Goal: Task Accomplishment & Management: Manage account settings

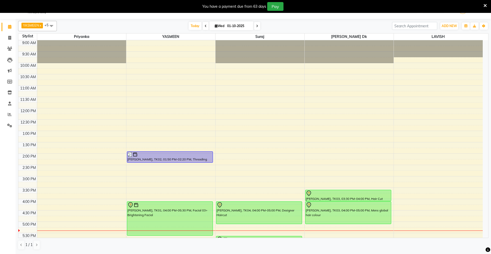
scroll to position [115, 0]
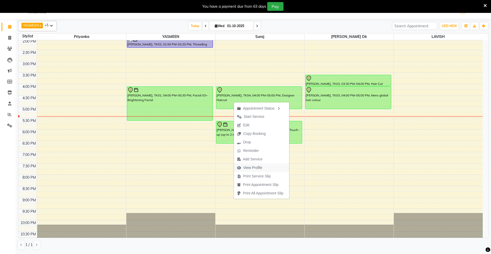
click at [256, 167] on span "View Profile" at bounding box center [252, 167] width 19 height 5
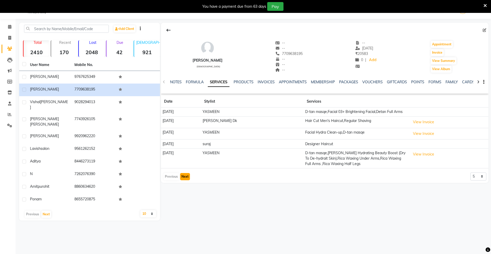
click at [183, 177] on button "Next" at bounding box center [185, 176] width 10 height 7
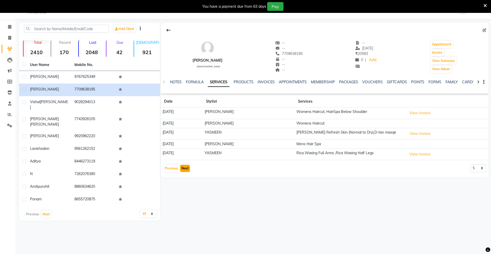
click at [184, 170] on button "Next" at bounding box center [185, 168] width 10 height 7
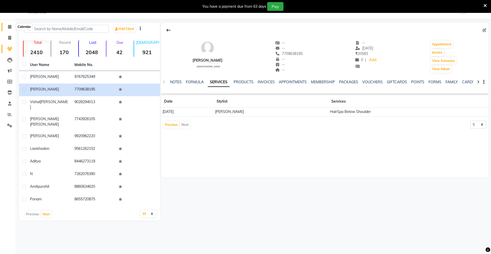
click at [9, 26] on icon at bounding box center [9, 27] width 3 height 4
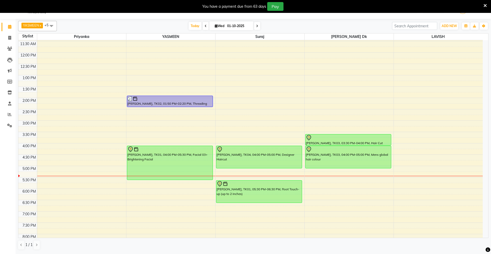
scroll to position [63, 0]
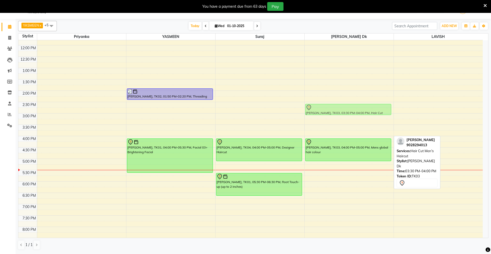
drag, startPoint x: 331, startPoint y: 136, endPoint x: 330, endPoint y: 116, distance: 19.9
click at [330, 116] on div "vishal khandare, TK03, 03:30 PM-04:00 PM, Hair Cut Men's Haircut vishal khandar…" at bounding box center [349, 136] width 89 height 318
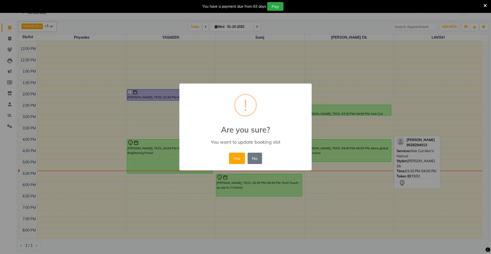
scroll to position [12, 0]
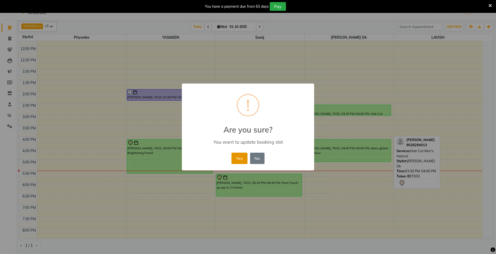
click at [243, 159] on button "Yes" at bounding box center [239, 158] width 16 height 11
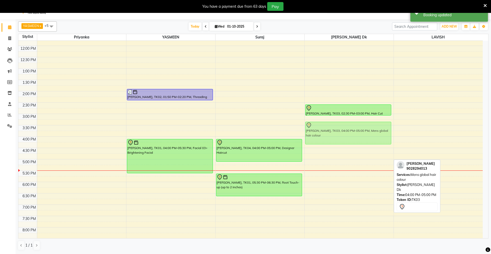
drag, startPoint x: 337, startPoint y: 152, endPoint x: 339, endPoint y: 136, distance: 16.9
click at [339, 136] on div "vishal khandare, TK03, 02:30 PM-03:00 PM, Hair Cut Men's Haircut vishal khandar…" at bounding box center [349, 137] width 89 height 318
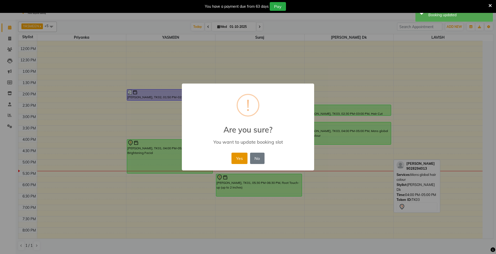
click at [236, 160] on button "Yes" at bounding box center [239, 158] width 16 height 11
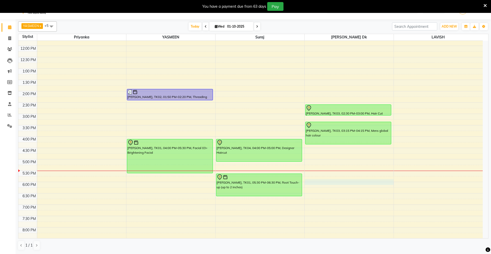
click at [312, 182] on div "9:00 AM 9:30 AM 10:00 AM 10:30 AM 11:00 AM 11:30 AM 12:00 PM 12:30 PM 1:00 PM 1…" at bounding box center [250, 137] width 464 height 318
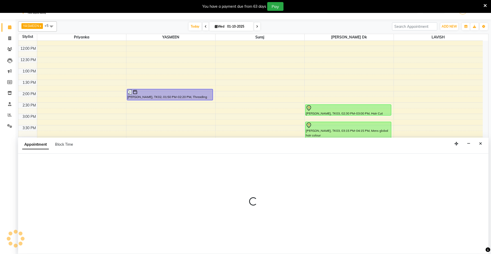
scroll to position [13, 0]
select select "53555"
select select "tentative"
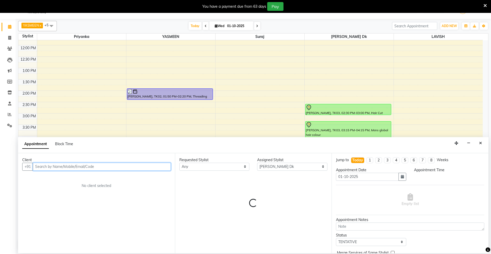
select select "1065"
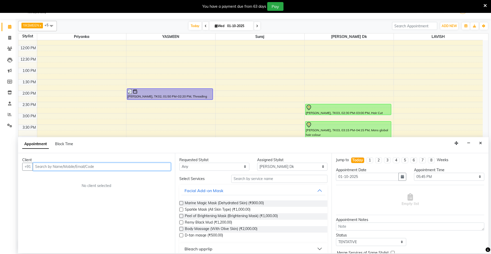
click at [92, 167] on input "text" at bounding box center [102, 167] width 138 height 8
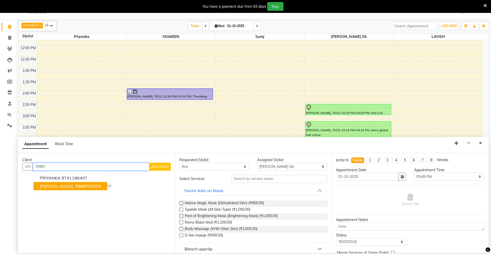
click at [58, 187] on span "mahima chodhari" at bounding box center [56, 186] width 33 height 5
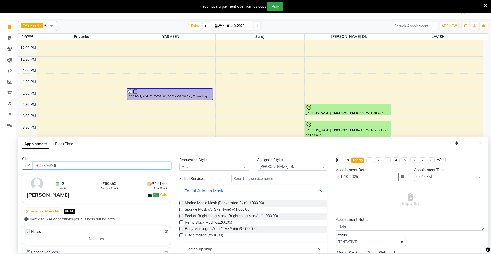
scroll to position [0, 0]
type input "7095795656"
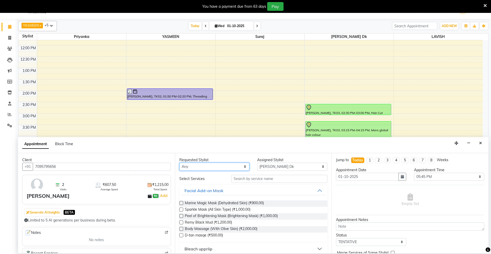
click at [224, 165] on select "Any Dyanesh Dk LAVISH priyanka suraj YASMEEN" at bounding box center [214, 167] width 70 height 8
select select "53555"
click at [179, 163] on select "Any Dyanesh Dk LAVISH priyanka suraj YASMEEN" at bounding box center [214, 167] width 70 height 8
click at [241, 179] on input "text" at bounding box center [279, 179] width 96 height 8
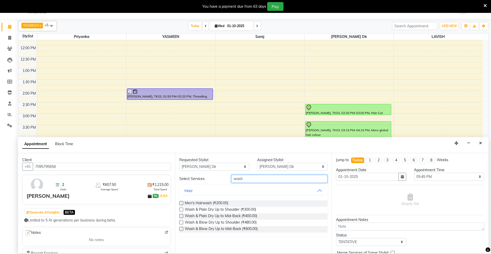
type input "wash"
click at [181, 209] on label at bounding box center [181, 210] width 4 height 4
click at [181, 209] on input "checkbox" at bounding box center [180, 210] width 3 height 3
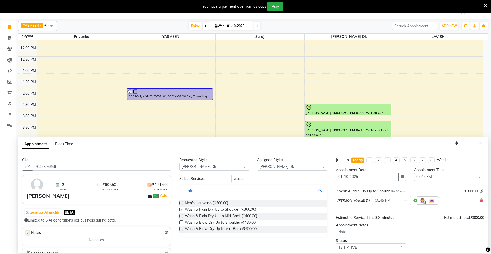
checkbox input "false"
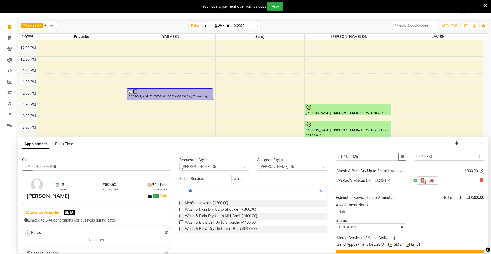
scroll to position [31, 0]
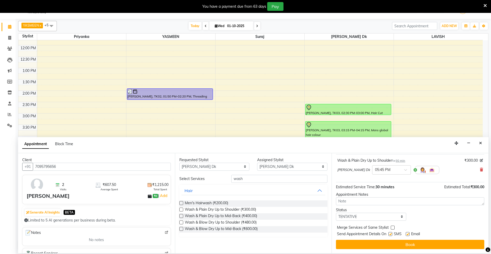
click at [390, 236] on label at bounding box center [390, 234] width 4 height 4
click at [390, 236] on input "checkbox" at bounding box center [389, 234] width 3 height 3
checkbox input "false"
click at [408, 234] on label at bounding box center [408, 234] width 4 height 4
click at [408, 234] on input "checkbox" at bounding box center [407, 234] width 3 height 3
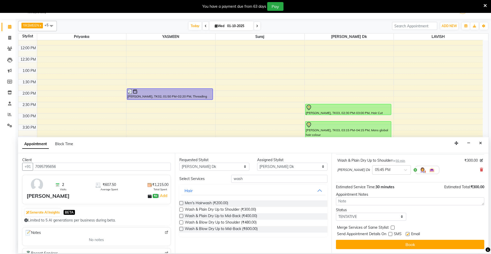
checkbox input "false"
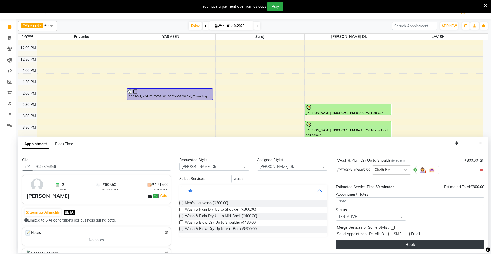
click at [409, 243] on button "Book" at bounding box center [410, 244] width 148 height 9
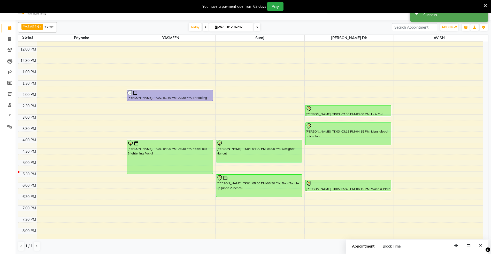
scroll to position [0, 0]
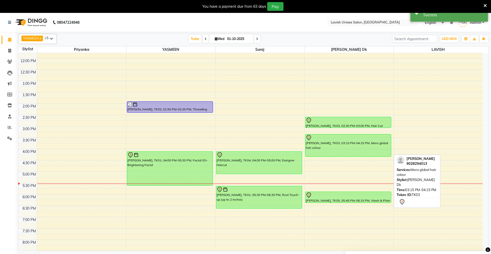
click at [346, 141] on div at bounding box center [348, 138] width 85 height 6
click at [342, 145] on div "[PERSON_NAME], TK03, 03:15 PM-04:15 PM, Mens global hair colour" at bounding box center [348, 146] width 86 height 22
select select "7"
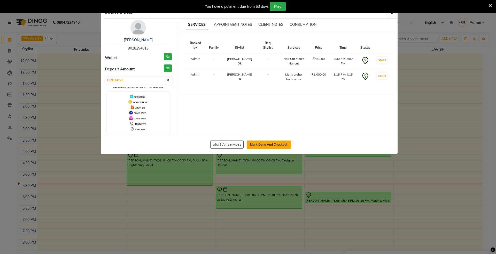
click at [278, 145] on button "Mark Done And Checkout" at bounding box center [269, 145] width 44 height 8
select select "service"
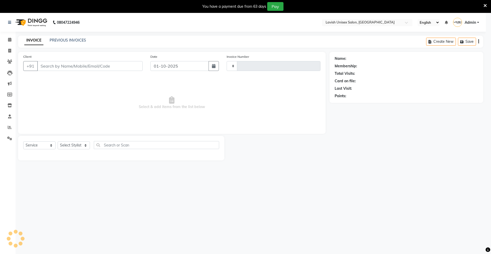
type input "0675"
select select "8"
type input "9028294013"
select select "53555"
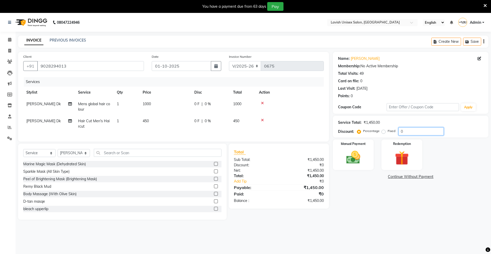
click at [410, 133] on input "0" at bounding box center [420, 132] width 45 height 8
type input "0"
click at [212, 124] on td "0 F | 0 %" at bounding box center [210, 123] width 39 height 17
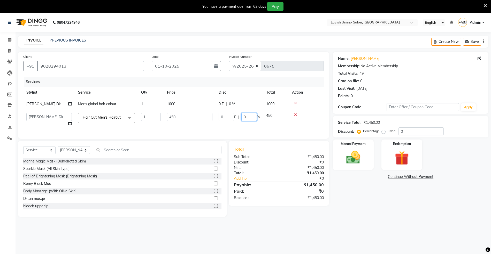
click at [251, 117] on input "0" at bounding box center [248, 117] width 15 height 8
type input "020"
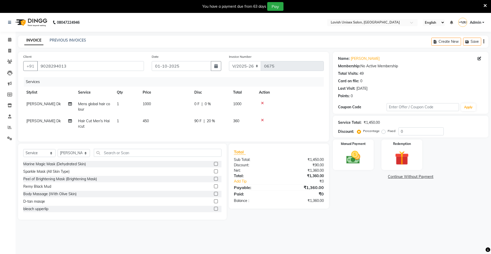
click at [373, 220] on div "Name: Vishal Khandare Membership: No Active Membership Total Visits: 49 Card on…" at bounding box center [412, 136] width 159 height 168
click at [215, 104] on div "0 F | 0 %" at bounding box center [210, 104] width 33 height 5
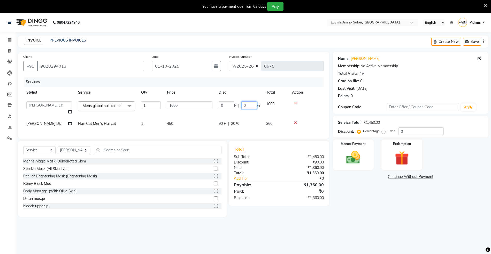
click at [251, 104] on input "0" at bounding box center [248, 106] width 15 height 8
type input "010"
click at [378, 207] on div "Name: Vishal Khandare Membership: No Active Membership Total Visits: 49 Card on…" at bounding box center [412, 134] width 159 height 165
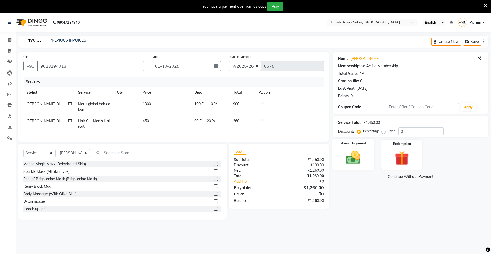
click at [348, 152] on img at bounding box center [353, 157] width 24 height 17
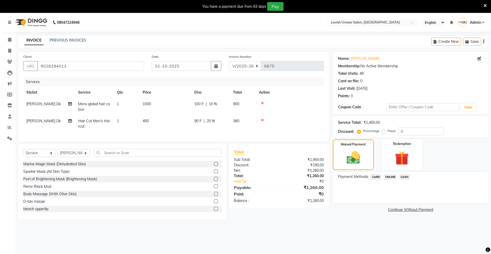
click at [387, 177] on span "ONLINE" at bounding box center [389, 177] width 13 height 6
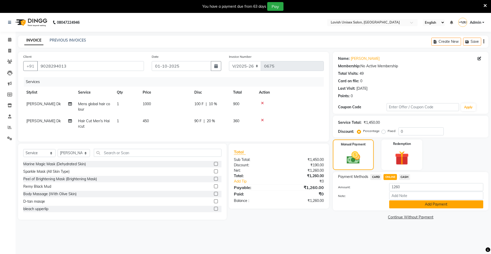
click at [420, 205] on button "Add Payment" at bounding box center [436, 205] width 94 height 8
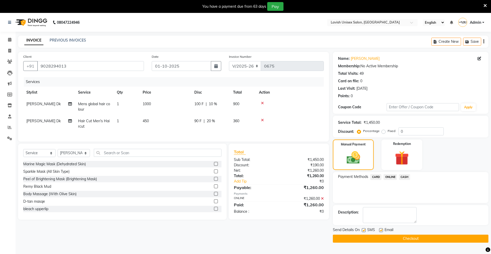
click at [364, 231] on label at bounding box center [364, 231] width 4 height 4
click at [364, 231] on input "checkbox" at bounding box center [363, 230] width 3 height 3
checkbox input "false"
click at [382, 231] on label at bounding box center [381, 231] width 4 height 4
click at [382, 231] on input "checkbox" at bounding box center [380, 230] width 3 height 3
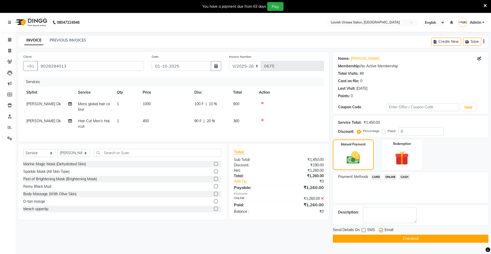
checkbox input "false"
click at [390, 236] on button "Checkout" at bounding box center [411, 239] width 156 height 8
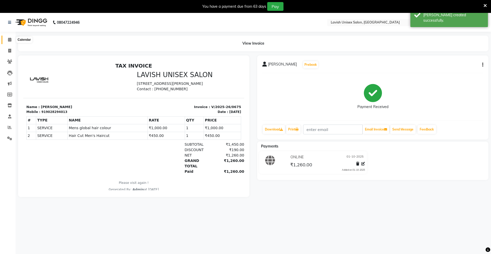
click at [9, 38] on icon at bounding box center [9, 40] width 3 height 4
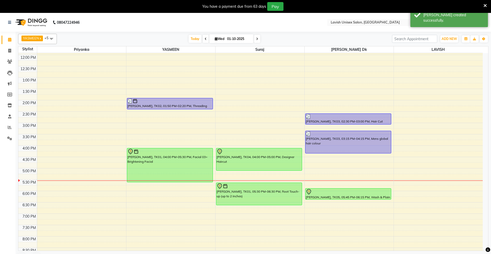
scroll to position [69, 0]
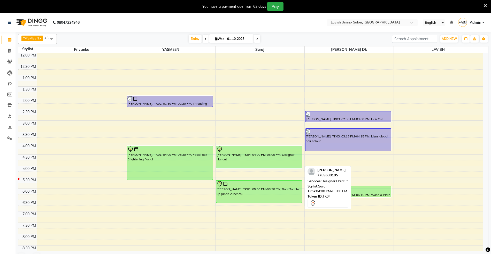
click at [231, 158] on div "[PERSON_NAME], TK04, 04:00 PM-05:00 PM, Designer Haircut" at bounding box center [259, 157] width 86 height 22
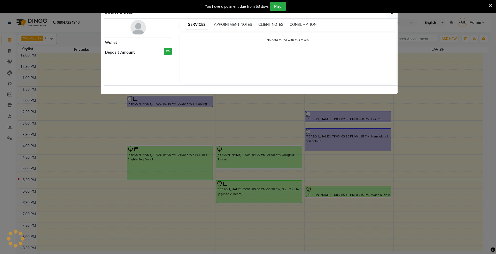
select select "7"
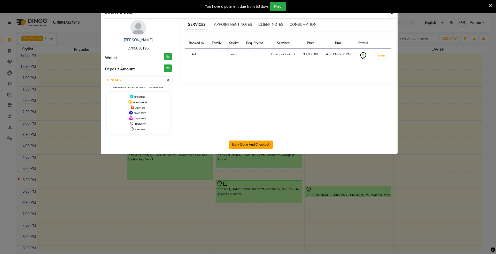
click at [236, 145] on button "Mark Done And Checkout" at bounding box center [251, 145] width 44 height 8
select select "service"
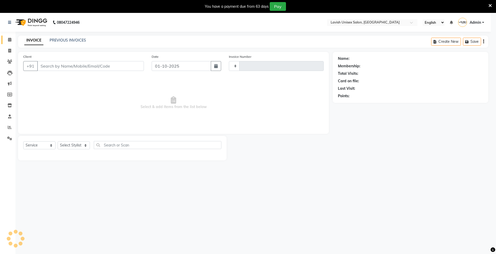
type input "0676"
select select "8"
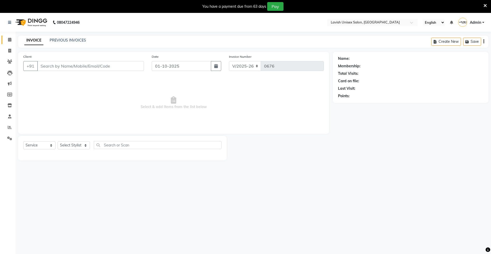
type input "7709638195"
select select "53556"
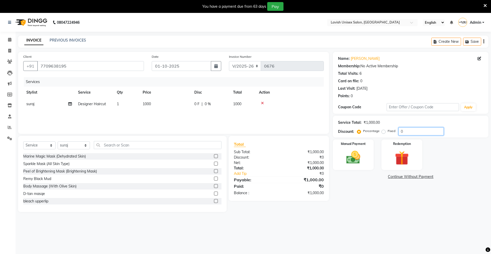
click at [430, 130] on input "0" at bounding box center [420, 132] width 45 height 8
type input "030"
click at [359, 160] on img at bounding box center [353, 157] width 24 height 17
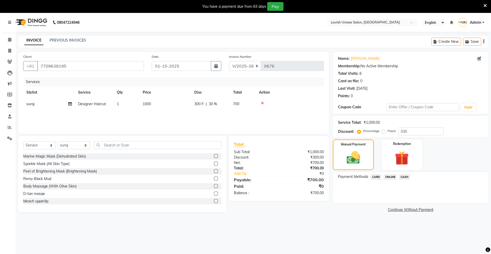
click at [389, 177] on span "ONLINE" at bounding box center [389, 177] width 13 height 6
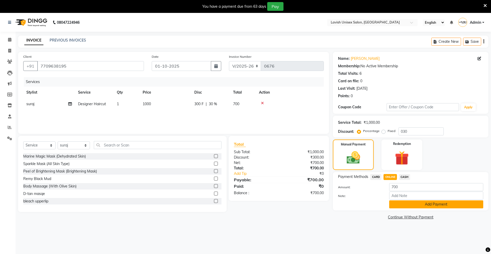
click at [411, 207] on button "Add Payment" at bounding box center [436, 205] width 94 height 8
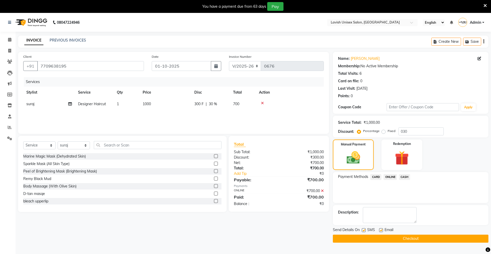
click at [381, 231] on label at bounding box center [381, 231] width 4 height 4
click at [381, 231] on input "checkbox" at bounding box center [380, 230] width 3 height 3
checkbox input "false"
drag, startPoint x: 364, startPoint y: 231, endPoint x: 367, endPoint y: 232, distance: 3.1
click at [364, 231] on label at bounding box center [364, 231] width 4 height 4
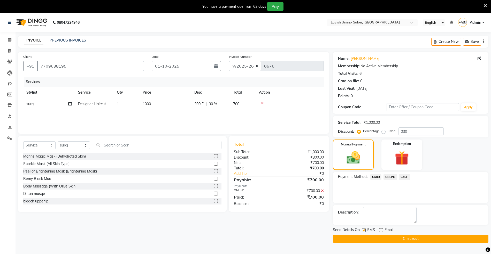
click at [364, 231] on input "checkbox" at bounding box center [363, 230] width 3 height 3
checkbox input "false"
click at [377, 240] on button "Checkout" at bounding box center [411, 239] width 156 height 8
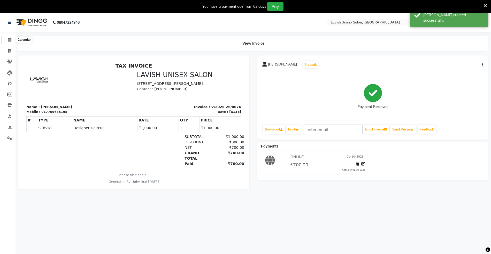
drag, startPoint x: 10, startPoint y: 38, endPoint x: 7, endPoint y: 44, distance: 5.7
click at [10, 38] on icon at bounding box center [9, 40] width 3 height 4
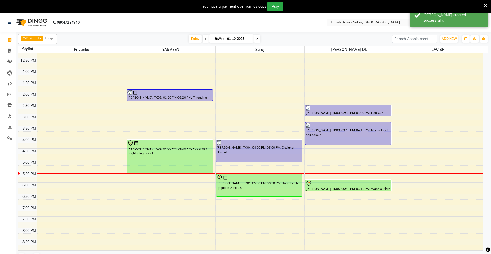
scroll to position [125, 0]
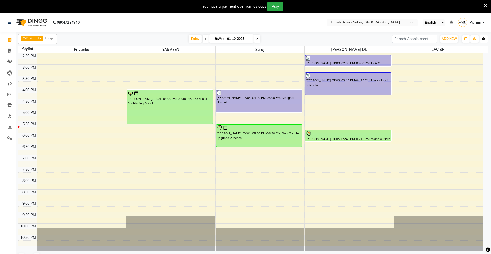
click at [483, 39] on icon "button" at bounding box center [483, 38] width 3 height 3
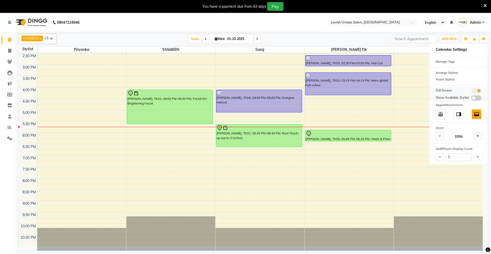
click at [477, 90] on span at bounding box center [476, 90] width 10 height 5
click at [471, 92] on input "checkbox" at bounding box center [471, 92] width 0 height 0
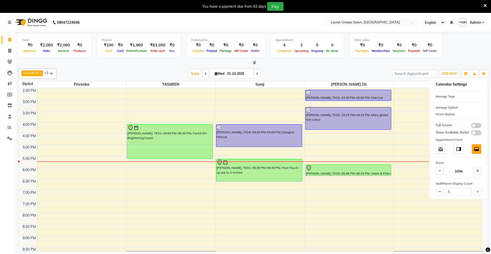
click at [452, 52] on div "Total ₹0 Expenses ₹2,060 Sales ₹2,060 Services ₹0 Products Finance ₹100 Cash ₹0…" at bounding box center [253, 46] width 470 height 25
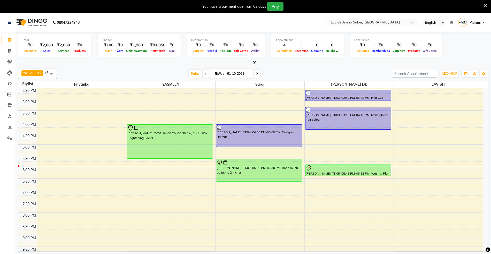
click at [485, 3] on icon at bounding box center [484, 5] width 3 height 5
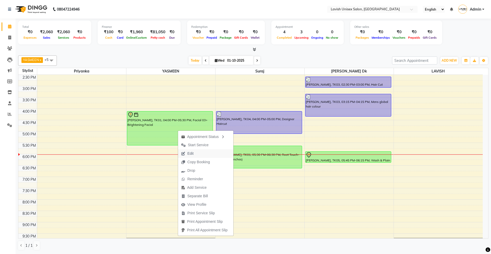
click at [196, 152] on span "Edit" at bounding box center [187, 154] width 19 height 9
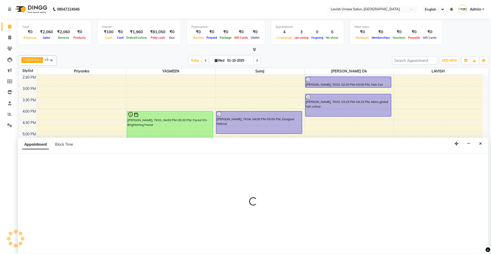
scroll to position [0, 0]
select select "tentative"
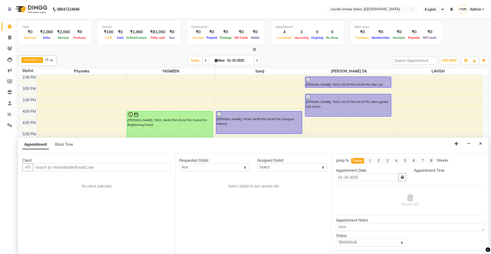
scroll to position [0, 0]
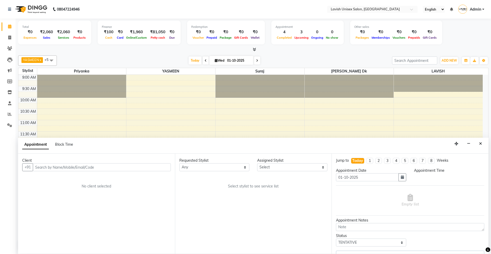
select select "53556"
select select "960"
select select "500"
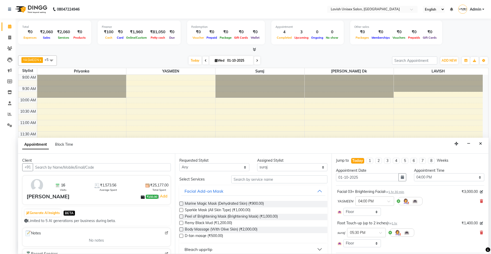
scroll to position [159, 0]
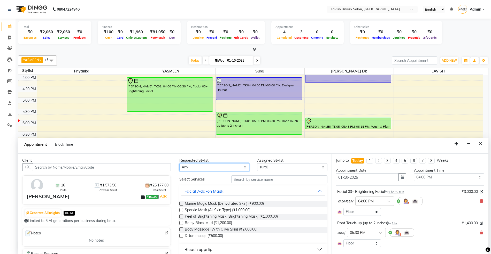
click at [219, 166] on select "Any Dyanesh Dk LAVISH priyanka suraj YASMEEN" at bounding box center [214, 168] width 70 height 8
select select "6248"
click at [179, 164] on select "Any Dyanesh Dk LAVISH priyanka suraj YASMEEN" at bounding box center [214, 168] width 70 height 8
select select "6248"
click at [259, 180] on input "text" at bounding box center [279, 180] width 96 height 8
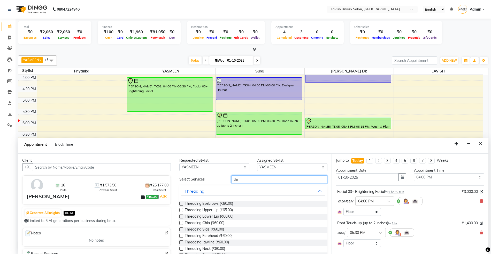
type input "thr"
click at [179, 206] on label at bounding box center [181, 204] width 4 height 4
click at [179, 206] on input "checkbox" at bounding box center [180, 204] width 3 height 3
click at [180, 206] on label at bounding box center [181, 204] width 4 height 4
click at [180, 206] on input "checkbox" at bounding box center [180, 204] width 3 height 3
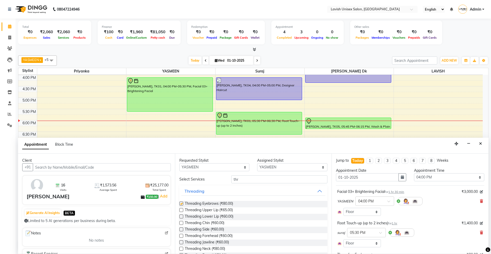
checkbox input "false"
click at [180, 209] on label at bounding box center [181, 210] width 4 height 4
click at [180, 209] on input "checkbox" at bounding box center [180, 210] width 3 height 3
checkbox input "false"
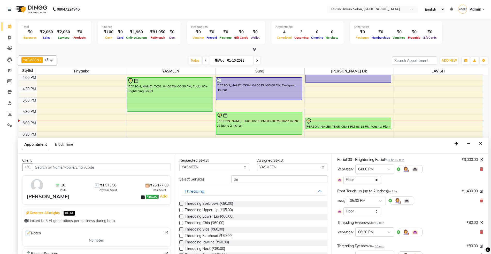
scroll to position [103, 0]
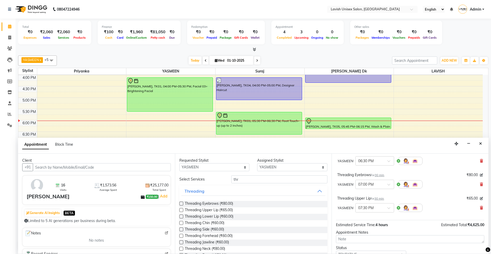
click at [182, 223] on label at bounding box center [181, 223] width 4 height 4
click at [182, 223] on input "checkbox" at bounding box center [180, 223] width 3 height 3
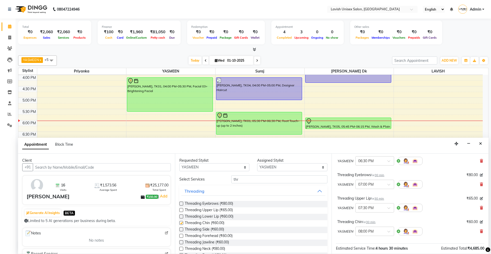
checkbox input "false"
click at [241, 178] on input "thr" at bounding box center [279, 180] width 96 height 8
type input "t"
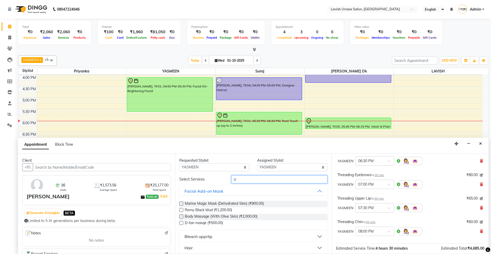
type input "d"
click at [181, 226] on div at bounding box center [180, 224] width 3 height 5
click at [181, 222] on label at bounding box center [181, 223] width 4 height 4
click at [181, 222] on input "checkbox" at bounding box center [180, 223] width 3 height 3
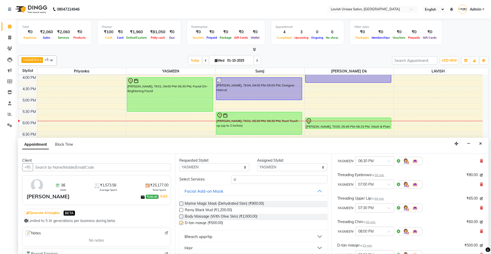
checkbox input "false"
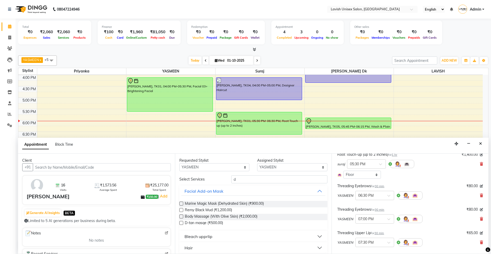
scroll to position [55, 0]
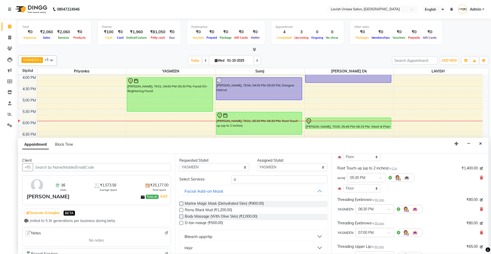
click at [478, 178] on div "Root Touch-up (up to 2 inches) for 1 hr ₹1,400.00 suraj × 05:30 PM Select Room …" at bounding box center [410, 179] width 148 height 29
click at [480, 178] on icon at bounding box center [481, 178] width 3 height 4
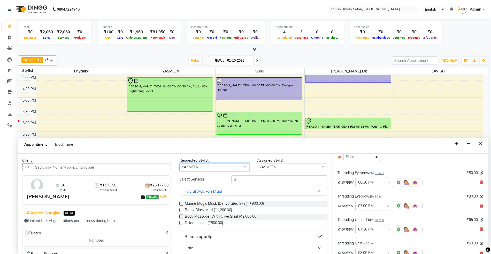
click at [221, 168] on select "Any Dyanesh Dk LAVISH priyanka suraj YASMEEN" at bounding box center [214, 168] width 70 height 8
select select "53555"
click at [179, 164] on select "Any Dyanesh Dk LAVISH priyanka suraj YASMEEN" at bounding box center [214, 168] width 70 height 8
select select "53555"
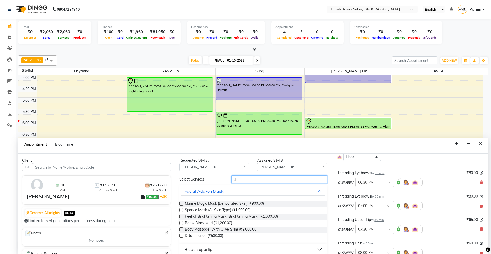
click at [258, 181] on input "d" at bounding box center [279, 180] width 96 height 8
type input "glob"
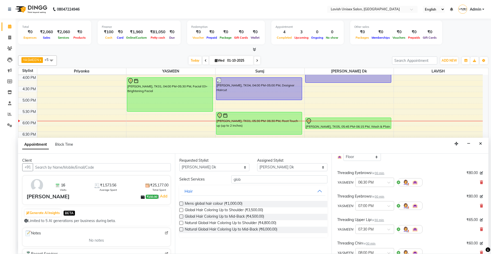
click at [182, 216] on label at bounding box center [181, 217] width 4 height 4
click at [182, 216] on input "checkbox" at bounding box center [180, 217] width 3 height 3
checkbox input "false"
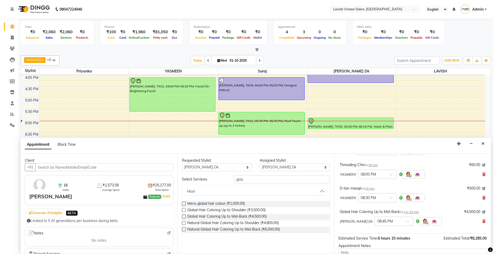
scroll to position [170, 0]
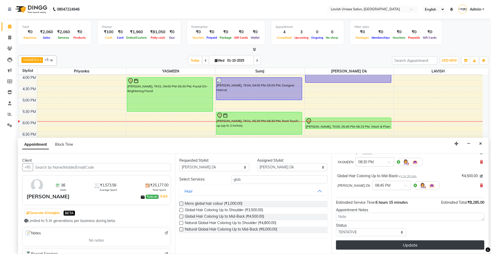
click at [408, 245] on button "Update" at bounding box center [410, 245] width 148 height 9
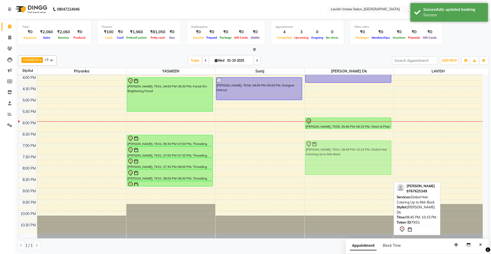
drag, startPoint x: 339, startPoint y: 203, endPoint x: 353, endPoint y: 155, distance: 49.5
click at [353, 155] on div "vishal khandare, TK03, 02:30 PM-03:00 PM, Hair Cut Men's Haircut vishal khandar…" at bounding box center [349, 75] width 89 height 318
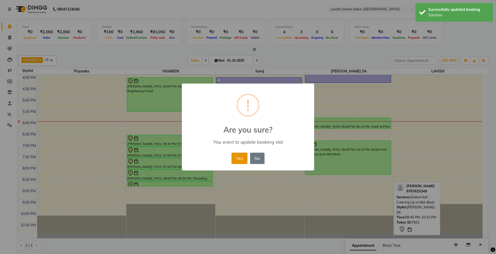
click at [239, 159] on button "Yes" at bounding box center [239, 158] width 16 height 11
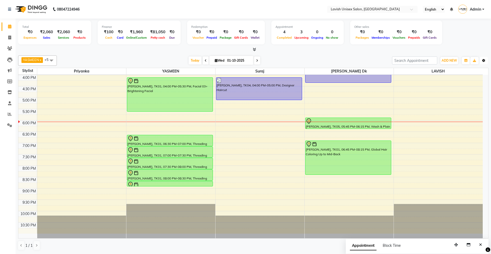
click at [483, 60] on icon "button" at bounding box center [483, 60] width 3 height 3
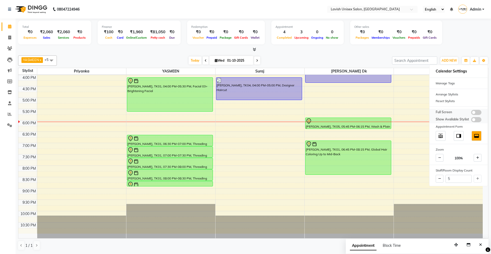
click at [473, 112] on span at bounding box center [476, 112] width 10 height 5
click at [471, 113] on input "checkbox" at bounding box center [471, 113] width 0 height 0
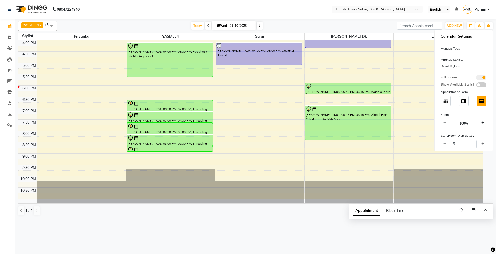
scroll to position [125, 0]
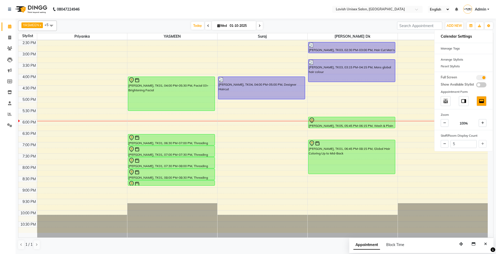
click at [315, 7] on nav "08047224946 Select Location × Lavish Unisex Salon, Aundh English ENGLISH Españo…" at bounding box center [248, 9] width 496 height 19
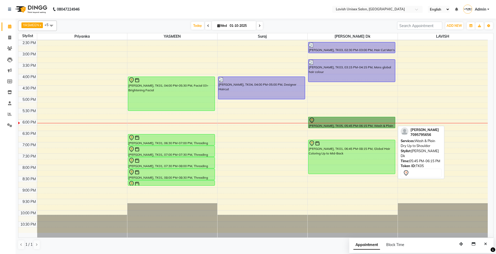
drag, startPoint x: 356, startPoint y: 123, endPoint x: 338, endPoint y: 126, distance: 17.8
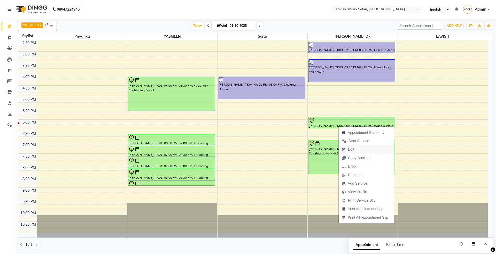
click at [353, 150] on span "Edit" at bounding box center [351, 149] width 6 height 5
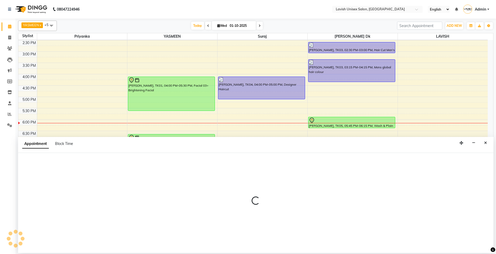
select select "tentative"
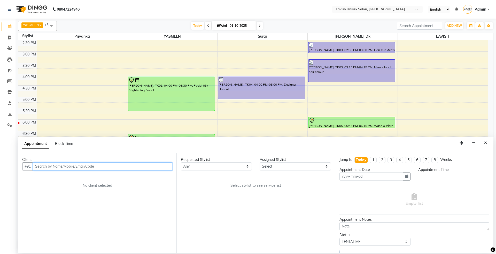
type input "01-10-2025"
select select "1065"
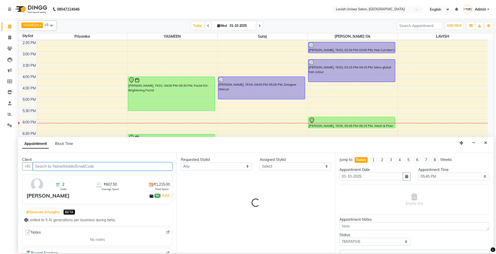
select select "53555"
select select "500"
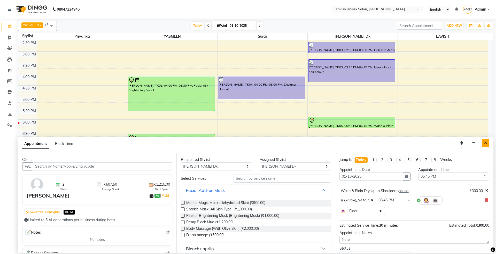
click at [486, 144] on icon "Close" at bounding box center [485, 143] width 3 height 4
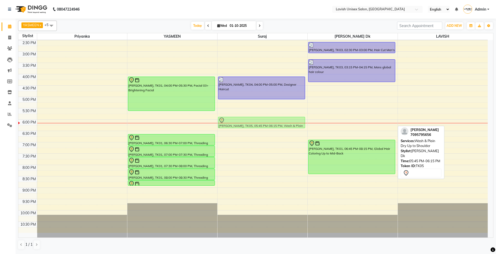
drag, startPoint x: 361, startPoint y: 125, endPoint x: 306, endPoint y: 123, distance: 55.0
click at [306, 123] on tr "kirti dhorje, TK02, 01:50 PM-02:20 PM, Threading Eyebrows kirti, TK01, 04:00 PM…" at bounding box center [252, 74] width 469 height 318
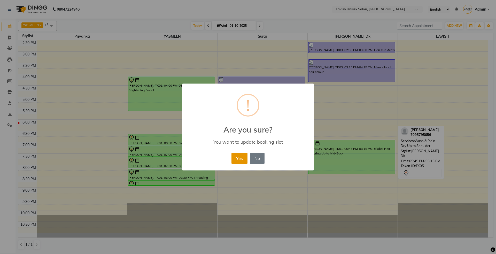
click at [240, 159] on button "Yes" at bounding box center [239, 158] width 16 height 11
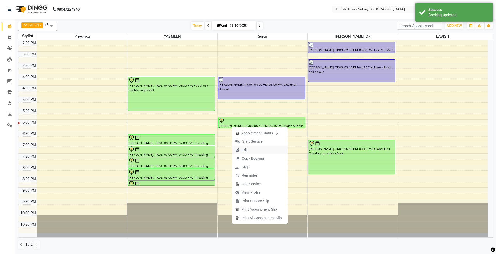
click at [245, 150] on span "Edit" at bounding box center [245, 149] width 6 height 5
select select "tentative"
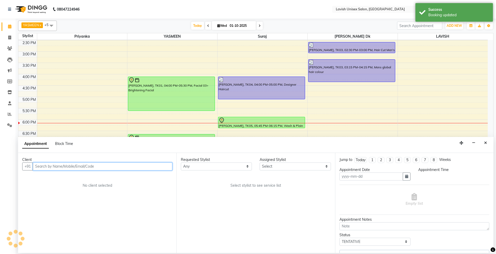
type input "01-10-2025"
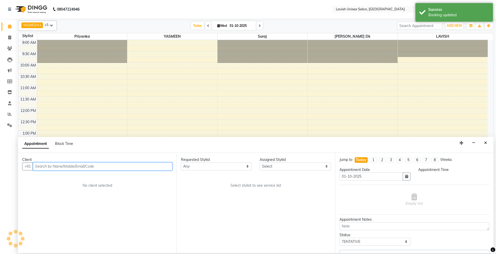
select select "1065"
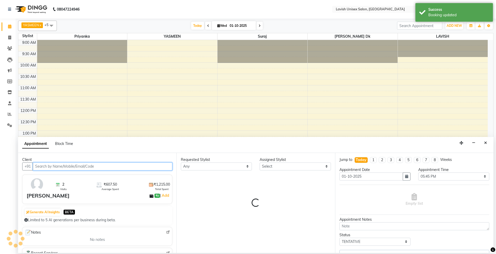
select select "53555"
select select "53556"
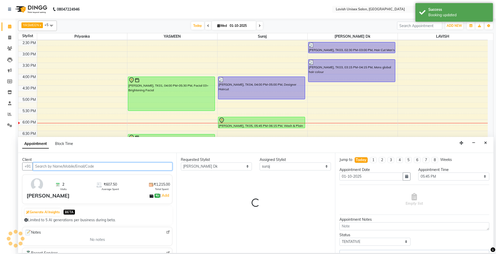
select select "500"
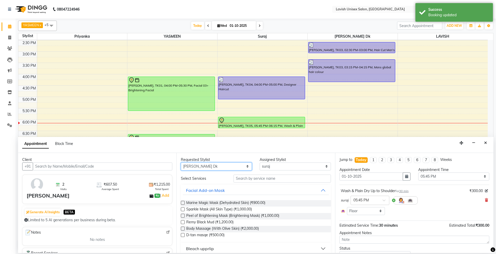
click at [238, 165] on select "Any Dyanesh Dk LAVISH priyanka suraj YASMEEN" at bounding box center [216, 167] width 71 height 8
select select "53556"
click at [181, 163] on select "Any Dyanesh Dk LAVISH priyanka suraj YASMEEN" at bounding box center [216, 167] width 71 height 8
click at [251, 178] on input "text" at bounding box center [282, 179] width 97 height 8
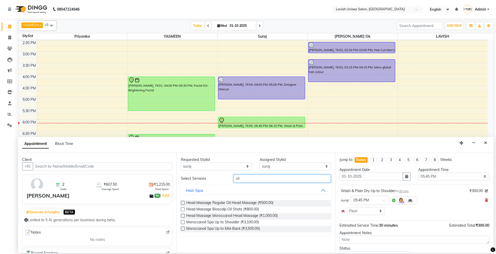
type input "oil"
click at [183, 204] on label at bounding box center [183, 203] width 4 height 4
click at [183, 204] on input "checkbox" at bounding box center [182, 203] width 3 height 3
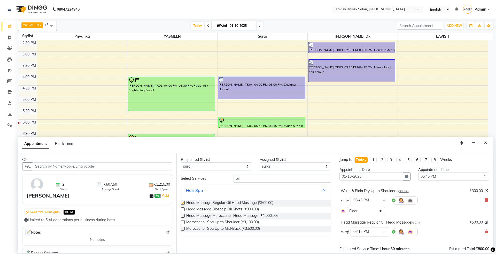
checkbox input "false"
click at [243, 167] on select "Any Dyanesh Dk LAVISH priyanka suraj YASMEEN" at bounding box center [216, 167] width 71 height 8
select select "6248"
click at [181, 163] on select "Any Dyanesh Dk LAVISH priyanka suraj YASMEEN" at bounding box center [216, 167] width 71 height 8
select select "6248"
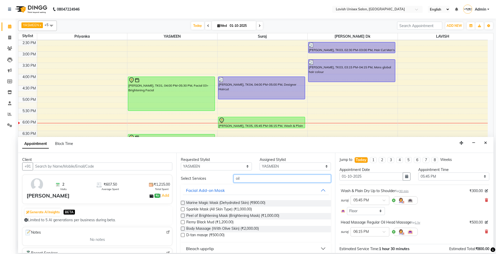
click at [252, 179] on input "oil" at bounding box center [282, 179] width 97 height 8
type input "o"
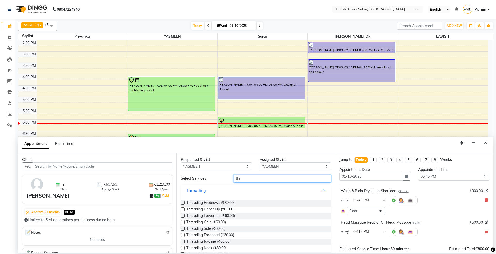
type input "thr"
click at [182, 208] on label at bounding box center [183, 210] width 4 height 4
click at [182, 208] on input "checkbox" at bounding box center [182, 209] width 3 height 3
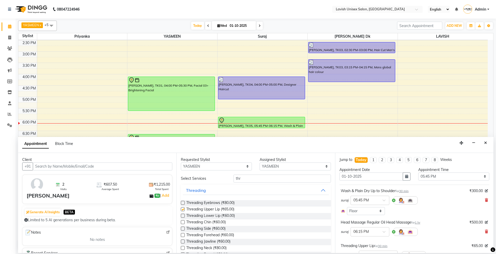
checkbox input "false"
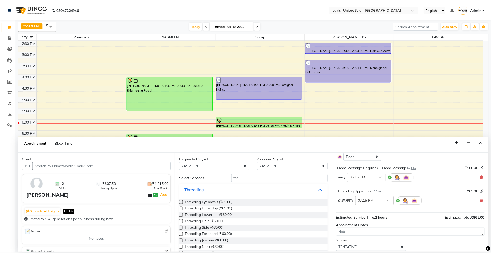
scroll to position [71, 0]
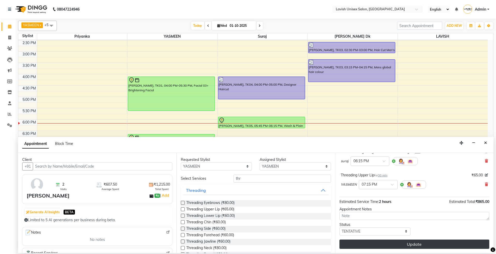
click at [409, 246] on button "Update" at bounding box center [414, 244] width 150 height 9
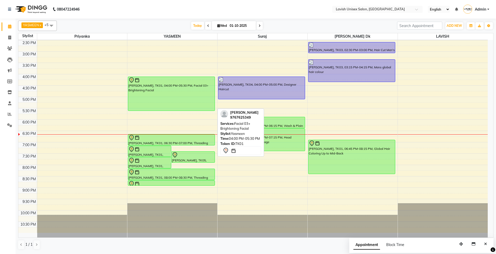
click at [160, 96] on div "[PERSON_NAME], TK01, 04:00 PM-05:30 PM, Facial 03+ Brightening Facial" at bounding box center [171, 94] width 87 height 34
click at [164, 96] on div "[PERSON_NAME], TK01, 04:00 PM-05:30 PM, Facial 03+ Brightening Facial" at bounding box center [171, 94] width 87 height 34
select select "7"
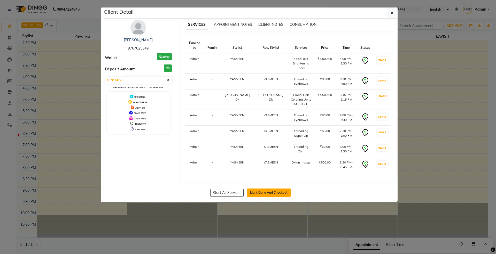
click at [252, 189] on button "Mark Done And Checkout" at bounding box center [269, 193] width 44 height 8
select select "service"
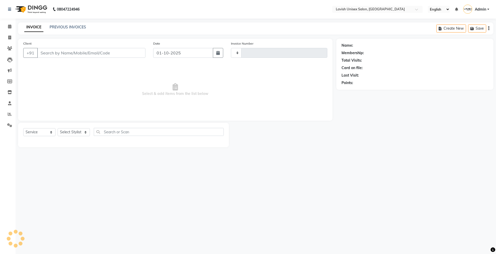
type input "0677"
select select "8"
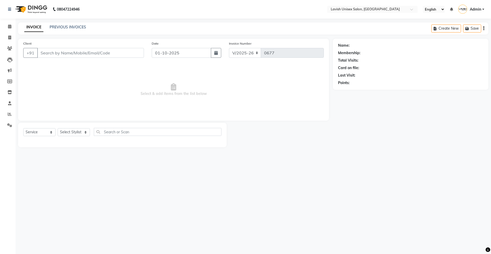
type input "9767625349"
select select "53555"
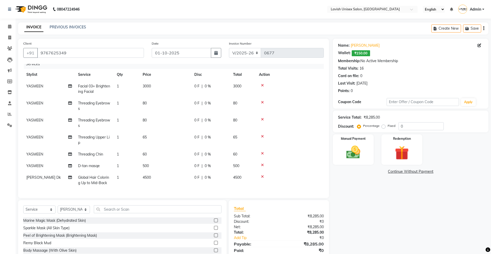
scroll to position [30, 0]
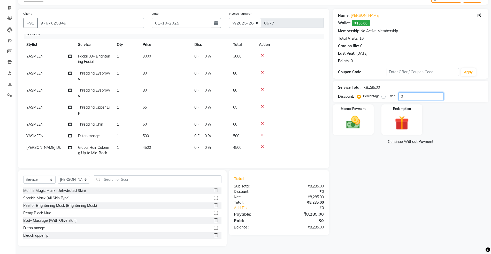
click at [409, 96] on input "0" at bounding box center [420, 96] width 45 height 8
type input "020"
click at [217, 134] on div "100 F | 20 %" at bounding box center [210, 136] width 33 height 5
select select "6248"
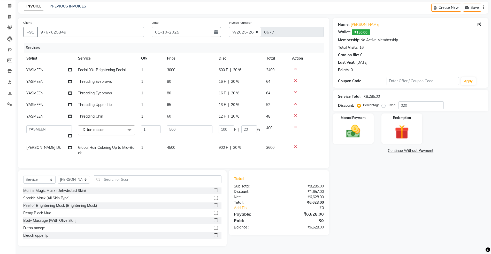
scroll to position [0, 0]
click at [252, 126] on input "20" at bounding box center [248, 130] width 15 height 8
type input "2"
click at [361, 178] on div "Name: Kirti Wallet: ₹150.00 Membership: No Active Membership Total Visits: 16 C…" at bounding box center [412, 132] width 159 height 229
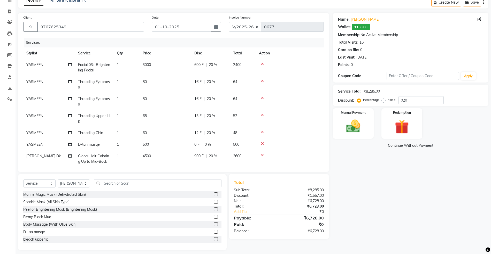
click at [213, 133] on span "20 %" at bounding box center [211, 132] width 8 height 5
select select "6248"
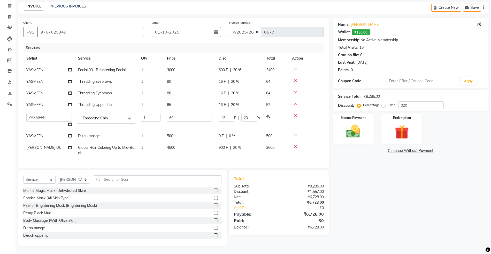
scroll to position [26, 0]
click at [250, 114] on input "20" at bounding box center [248, 118] width 15 height 8
type input "2"
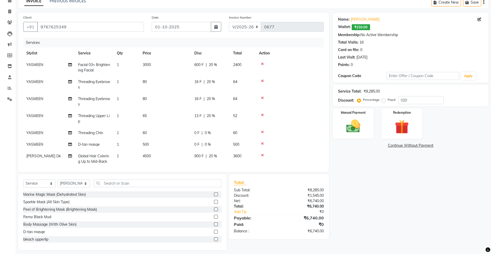
click at [433, 199] on div "Name: Kirti Wallet: ₹150.00 Membership: No Active Membership Total Visits: 16 C…" at bounding box center [412, 132] width 159 height 238
click at [214, 98] on span "20 %" at bounding box center [211, 98] width 8 height 5
select select "6248"
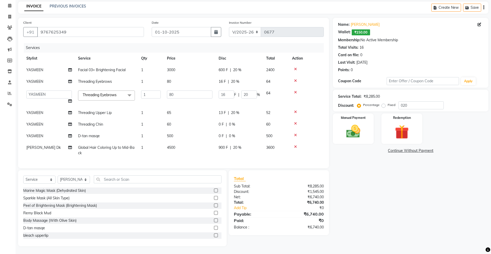
scroll to position [21, 0]
click at [361, 169] on div "Name: Kirti Wallet: ₹150.00 Membership: No Active Membership Total Visits: 16 C…" at bounding box center [412, 132] width 159 height 229
click at [239, 64] on td "600 F | 20 %" at bounding box center [239, 70] width 48 height 12
select select "6248"
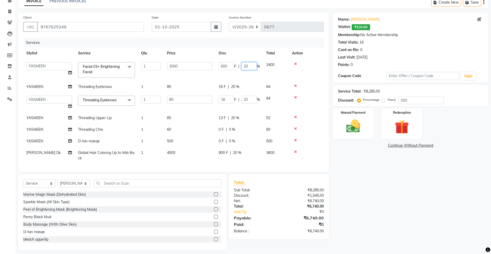
click at [251, 66] on input "20" at bounding box center [248, 66] width 15 height 8
type input "2"
click at [360, 195] on div "Name: Kirti Wallet: ₹150.00 Membership: No Active Membership Total Visits: 16 C…" at bounding box center [412, 132] width 159 height 238
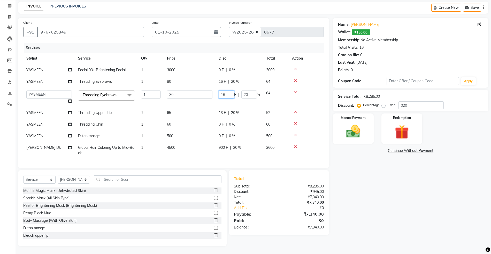
click at [231, 91] on input "16" at bounding box center [226, 95] width 15 height 8
type input "1"
click at [226, 91] on input "1" at bounding box center [226, 95] width 15 height 8
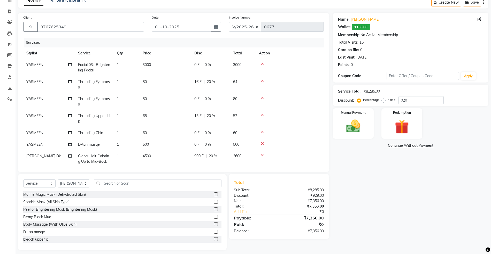
click at [372, 200] on div "Name: Kirti Wallet: ₹150.00 Membership: No Active Membership Total Visits: 16 C…" at bounding box center [412, 132] width 159 height 238
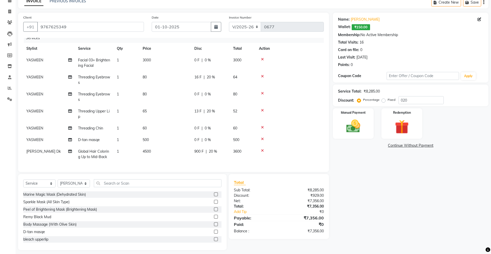
scroll to position [10, 0]
click at [215, 109] on div "13 F | 20 %" at bounding box center [210, 111] width 33 height 5
select select "6248"
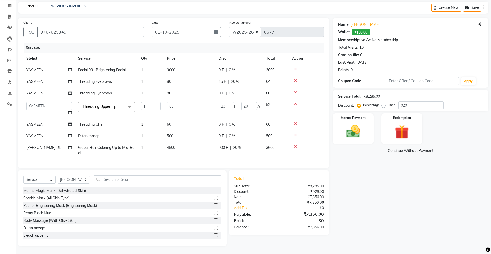
scroll to position [0, 0]
click at [250, 102] on input "20" at bounding box center [248, 106] width 15 height 8
type input "2"
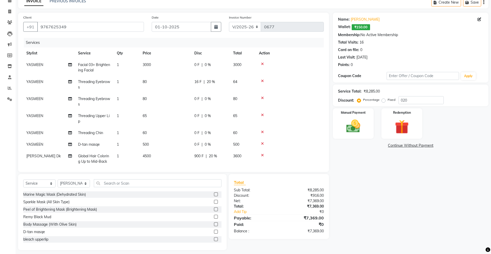
click at [348, 191] on div "Name: Kirti Wallet: ₹150.00 Membership: No Active Membership Total Visits: 16 C…" at bounding box center [412, 132] width 159 height 238
click at [212, 83] on span "20 %" at bounding box center [211, 81] width 8 height 5
select select "6248"
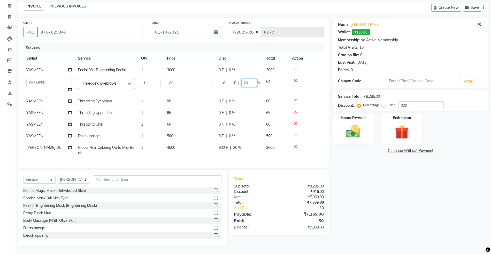
click at [253, 79] on input "20" at bounding box center [248, 83] width 15 height 8
type input "2"
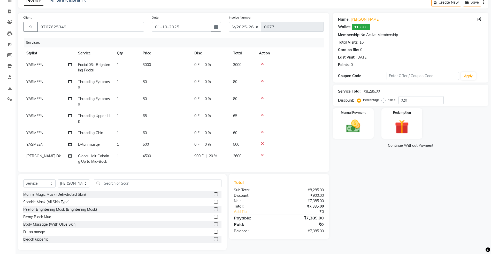
click at [350, 168] on div "Name: Kirti Wallet: ₹150.00 Membership: No Active Membership Total Visits: 16 C…" at bounding box center [412, 132] width 159 height 238
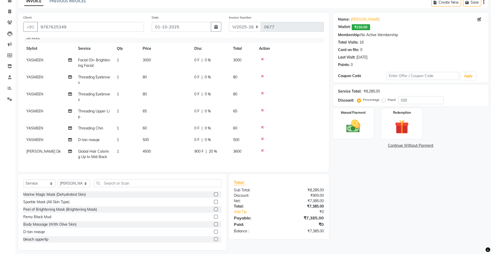
scroll to position [10, 0]
click at [354, 129] on img at bounding box center [353, 126] width 24 height 17
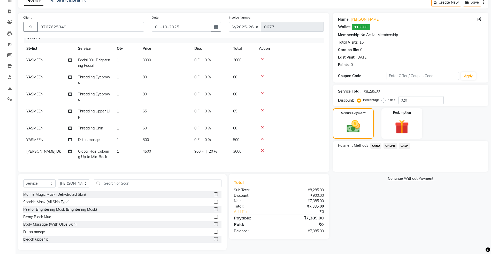
click at [387, 144] on span "ONLINE" at bounding box center [389, 146] width 13 height 6
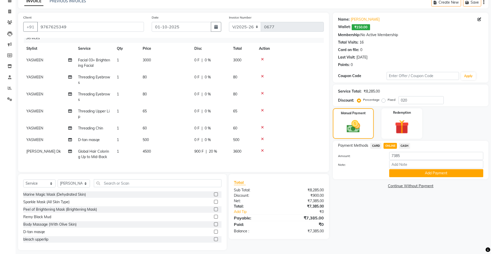
click at [404, 144] on span "CASH" at bounding box center [404, 146] width 11 height 6
click at [387, 145] on span "ONLINE" at bounding box center [389, 146] width 13 height 6
click at [405, 145] on span "CASH" at bounding box center [404, 146] width 11 height 6
click at [426, 174] on button "Add Payment" at bounding box center [436, 173] width 94 height 8
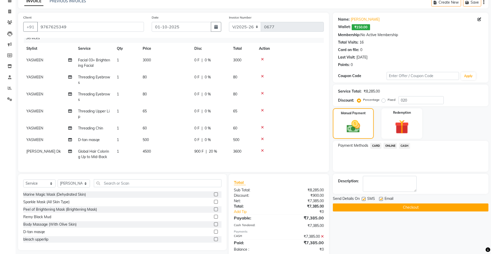
click at [410, 207] on button "Checkout" at bounding box center [411, 208] width 156 height 8
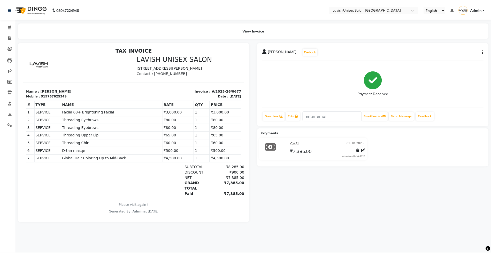
scroll to position [4, 0]
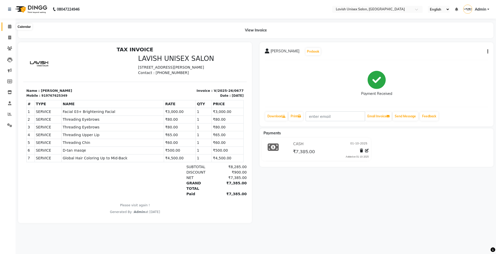
click at [11, 25] on icon at bounding box center [9, 27] width 3 height 4
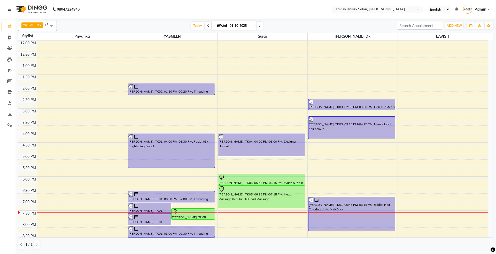
scroll to position [125, 0]
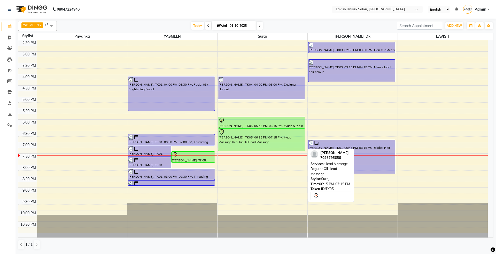
click at [254, 129] on div at bounding box center [262, 132] width 86 height 6
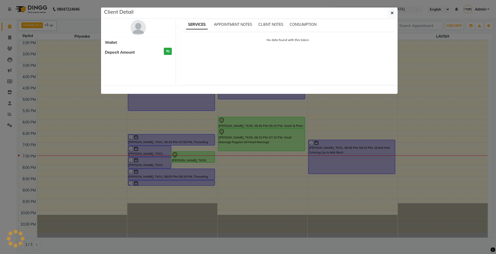
select select "7"
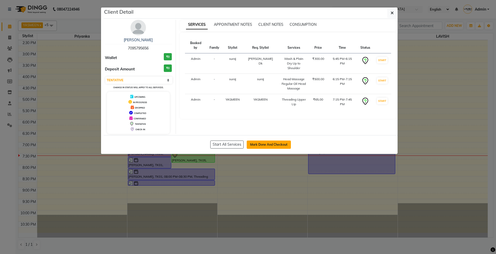
click at [266, 144] on button "Mark Done And Checkout" at bounding box center [269, 145] width 44 height 8
select select "service"
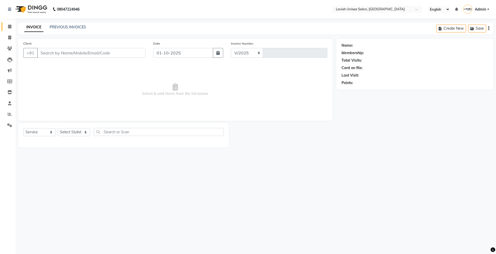
select select "8"
type input "0678"
type input "7095795656"
select select "6248"
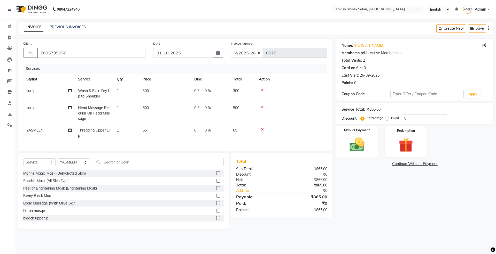
click at [360, 137] on img at bounding box center [357, 144] width 24 height 17
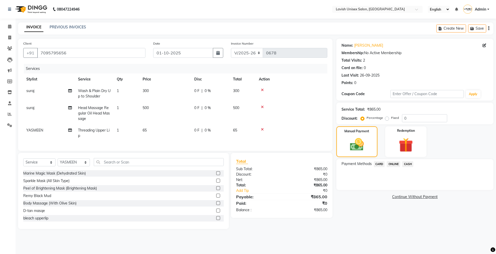
click at [394, 162] on span "ONLINE" at bounding box center [393, 164] width 13 height 6
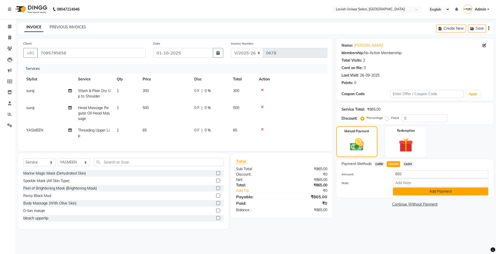
click at [418, 195] on button "Add Payment" at bounding box center [440, 192] width 95 height 8
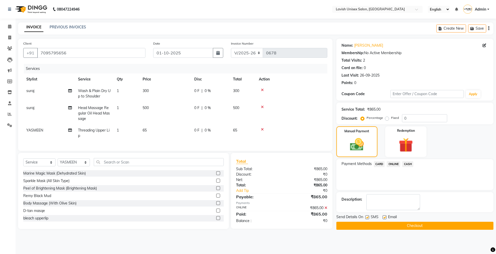
click at [367, 216] on label at bounding box center [367, 218] width 4 height 4
click at [367, 216] on input "checkbox" at bounding box center [366, 217] width 3 height 3
checkbox input "false"
click at [385, 216] on label at bounding box center [385, 218] width 4 height 4
click at [385, 216] on input "checkbox" at bounding box center [384, 217] width 3 height 3
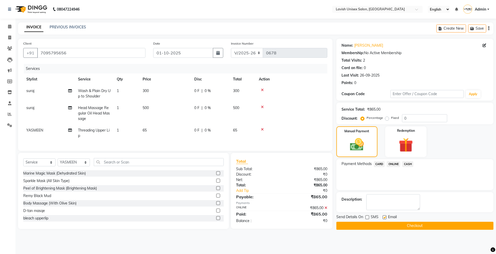
checkbox input "false"
click at [401, 226] on button "Checkout" at bounding box center [414, 226] width 157 height 8
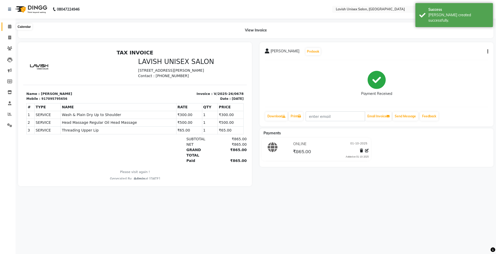
click at [8, 27] on icon at bounding box center [9, 27] width 3 height 4
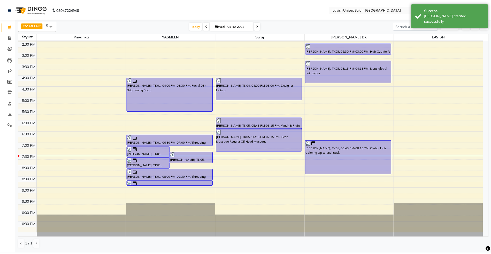
scroll to position [125, 0]
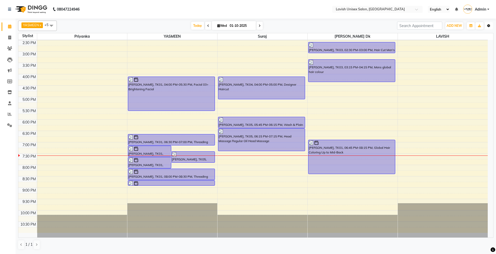
click at [487, 27] on icon "button" at bounding box center [488, 25] width 3 height 3
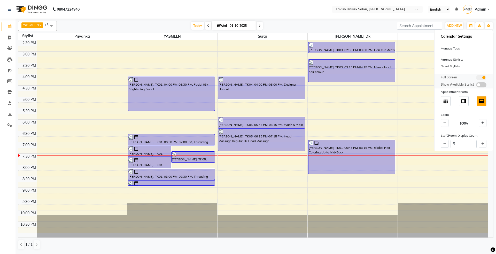
click at [481, 80] on span at bounding box center [481, 77] width 10 height 5
click at [476, 79] on input "checkbox" at bounding box center [476, 79] width 0 height 0
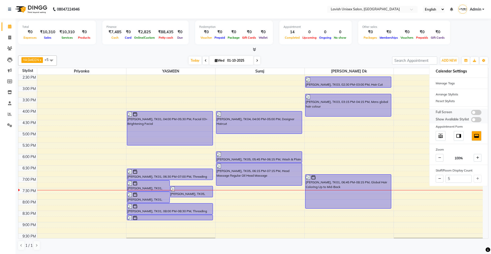
click at [475, 112] on span at bounding box center [476, 112] width 10 height 5
click at [471, 113] on input "checkbox" at bounding box center [471, 113] width 0 height 0
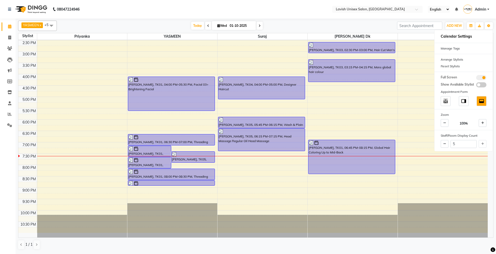
click at [286, 4] on nav "08047224946 Select Location × Lavish Unisex Salon, Aundh English ENGLISH Españo…" at bounding box center [248, 9] width 496 height 19
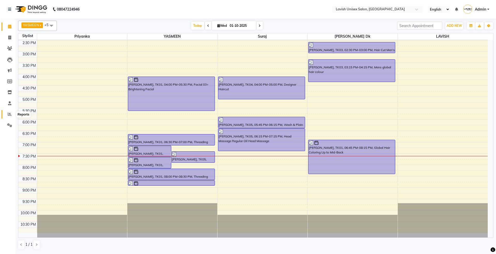
click at [9, 113] on icon at bounding box center [10, 114] width 4 height 4
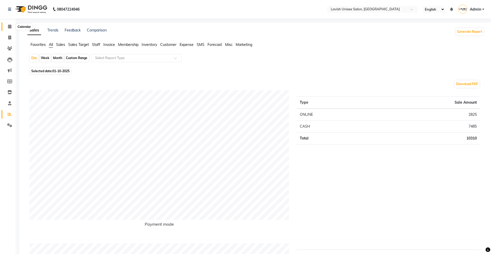
click at [10, 25] on icon at bounding box center [9, 27] width 3 height 4
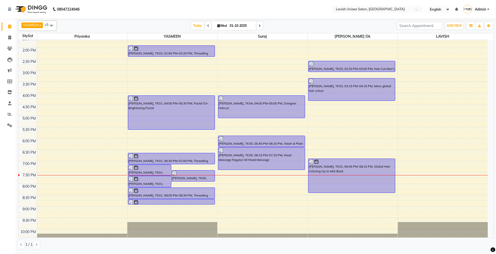
scroll to position [90, 0]
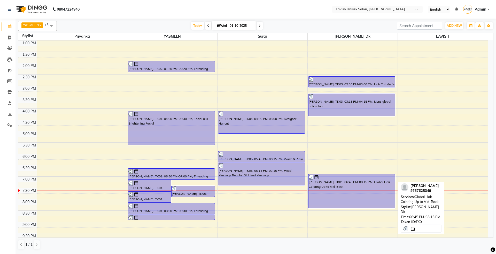
click at [326, 188] on div "[PERSON_NAME], TK01, 06:45 PM-08:15 PM, Global Hair Coloring Up to Mid-Back" at bounding box center [351, 192] width 87 height 34
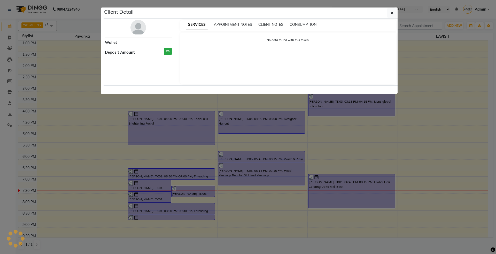
select select "3"
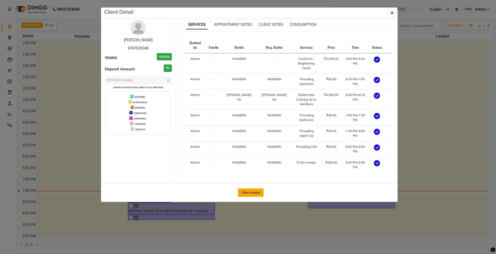
click at [245, 189] on button "View Invoice" at bounding box center [251, 193] width 26 height 8
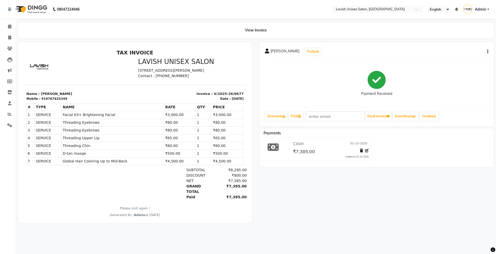
drag, startPoint x: 38, startPoint y: 105, endPoint x: 64, endPoint y: 101, distance: 26.1
click at [71, 101] on div "Mobile : 919767625349" at bounding box center [79, 99] width 106 height 5
drag, startPoint x: 42, startPoint y: 104, endPoint x: 113, endPoint y: 103, distance: 71.3
click at [114, 101] on div "Mobile : 919767625349" at bounding box center [79, 99] width 106 height 5
drag, startPoint x: 112, startPoint y: 104, endPoint x: 65, endPoint y: 208, distance: 114.7
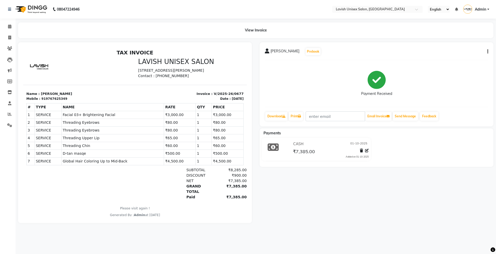
click at [65, 208] on p "Please visit again !" at bounding box center [134, 208] width 217 height 5
drag, startPoint x: 42, startPoint y: 104, endPoint x: 58, endPoint y: 102, distance: 16.6
click at [58, 101] on div "919767625349" at bounding box center [54, 99] width 26 height 5
click at [55, 202] on div "TAX INVOICE LAVISH UNISEX SALON Shop No.4,Deepa Soc, Opp Unicorn, DP Rd, Sanghv…" at bounding box center [134, 134] width 223 height 168
drag, startPoint x: 42, startPoint y: 103, endPoint x: 60, endPoint y: 105, distance: 18.5
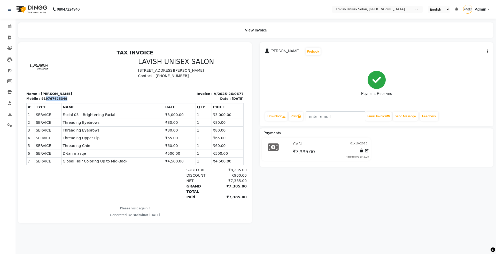
click at [60, 101] on div "919767625349" at bounding box center [54, 99] width 26 height 5
copy div "9767625349"
click at [9, 37] on icon at bounding box center [9, 38] width 3 height 4
select select "service"
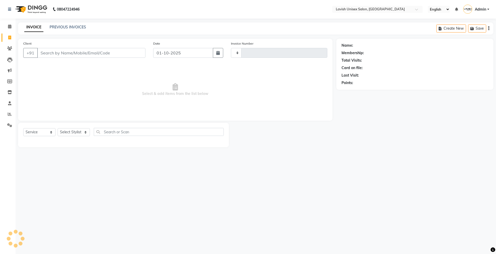
type input "0679"
select select "8"
type input "9767625349"
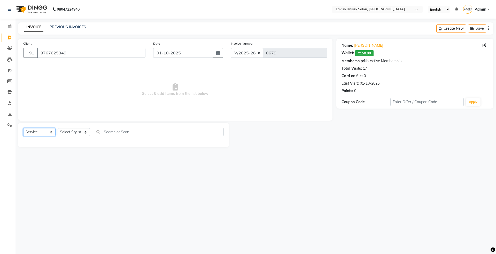
click at [46, 129] on select "Select Service Product Membership Package Voucher Prepaid Gift Card" at bounding box center [39, 132] width 32 height 8
select select "package"
click at [23, 128] on select "Select Service Product Membership Package Voucher Prepaid Gift Card" at bounding box center [39, 132] width 32 height 8
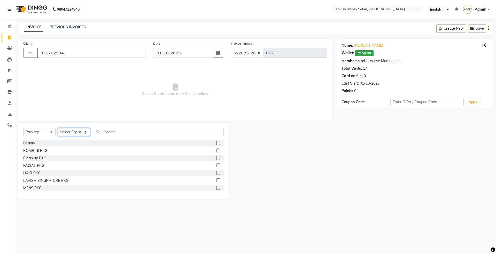
click at [73, 131] on select "Select Stylist Dyanesh Dk LAVISH priyanka suraj YASMEEN" at bounding box center [74, 132] width 32 height 8
select select "684"
click at [58, 128] on select "Select Stylist Dyanesh Dk LAVISH priyanka suraj YASMEEN" at bounding box center [74, 132] width 32 height 8
click at [216, 173] on label at bounding box center [218, 173] width 4 height 4
click at [216, 173] on input "checkbox" at bounding box center [217, 173] width 3 height 3
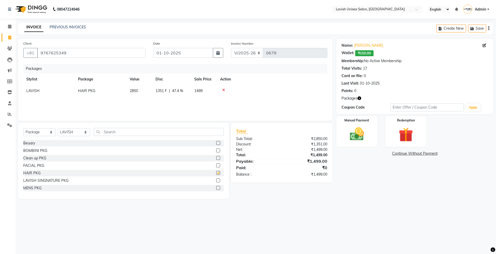
checkbox input "false"
click at [355, 131] on img at bounding box center [357, 134] width 24 height 17
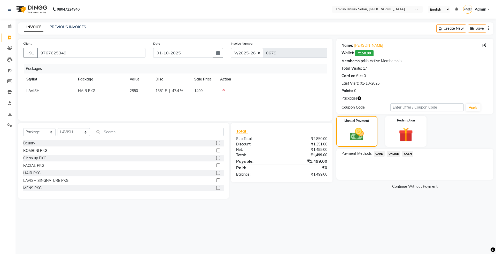
click at [406, 153] on span "CASH" at bounding box center [407, 154] width 11 height 6
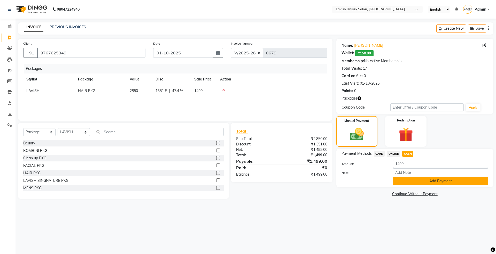
click at [411, 179] on button "Add Payment" at bounding box center [440, 181] width 95 height 8
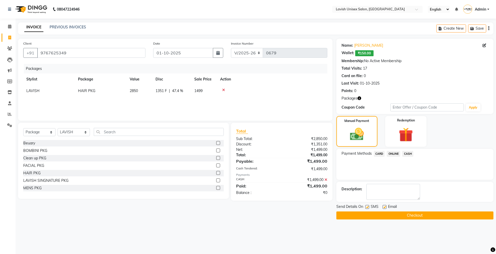
click at [366, 208] on label at bounding box center [367, 207] width 4 height 4
click at [366, 208] on input "checkbox" at bounding box center [366, 207] width 3 height 3
checkbox input "false"
click at [385, 208] on label at bounding box center [385, 207] width 4 height 4
click at [385, 208] on input "checkbox" at bounding box center [384, 207] width 3 height 3
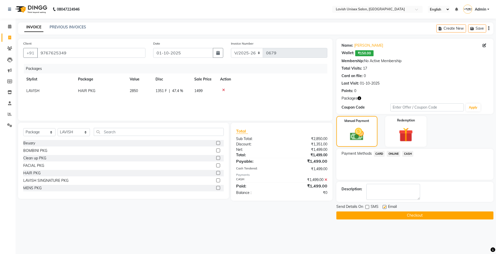
checkbox input "false"
click at [390, 214] on button "Checkout" at bounding box center [414, 216] width 157 height 8
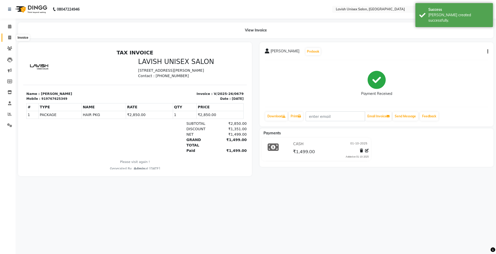
click at [8, 37] on icon at bounding box center [9, 38] width 3 height 4
select select "service"
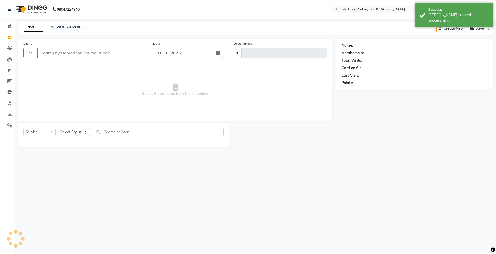
type input "0680"
select select "8"
type input "9767625349"
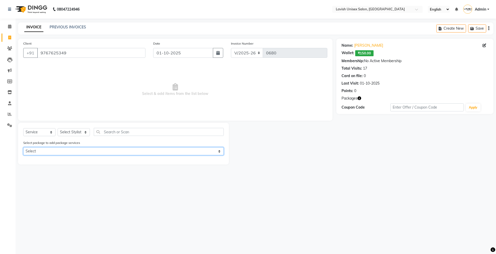
click at [214, 148] on select "Select HAIR PKG" at bounding box center [123, 151] width 200 height 8
select select "1: Object"
click at [23, 147] on select "Select HAIR PKG" at bounding box center [123, 151] width 200 height 8
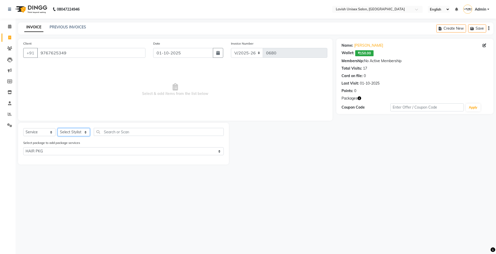
click at [76, 133] on select "Select Stylist Dyanesh Dk LAVISH priyanka suraj YASMEEN" at bounding box center [74, 132] width 32 height 8
select select "53555"
click at [58, 128] on select "Select Stylist Dyanesh Dk LAVISH priyanka suraj YASMEEN" at bounding box center [74, 132] width 32 height 8
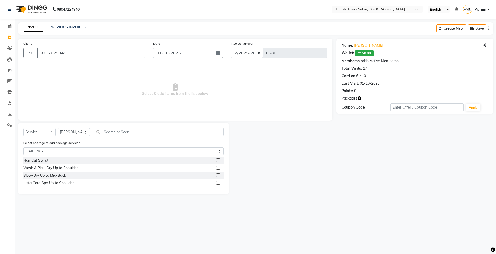
click at [218, 161] on label at bounding box center [218, 161] width 4 height 4
click at [218, 161] on input "checkbox" at bounding box center [217, 160] width 3 height 3
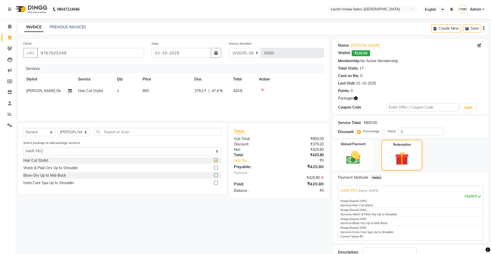
checkbox input "false"
click at [216, 168] on label at bounding box center [216, 168] width 4 height 4
click at [216, 168] on input "checkbox" at bounding box center [215, 168] width 3 height 3
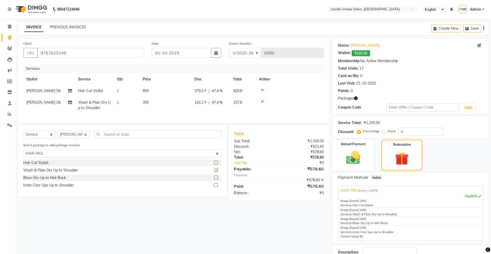
checkbox input "false"
click at [214, 180] on label at bounding box center [216, 178] width 4 height 4
click at [214, 180] on input "checkbox" at bounding box center [215, 177] width 3 height 3
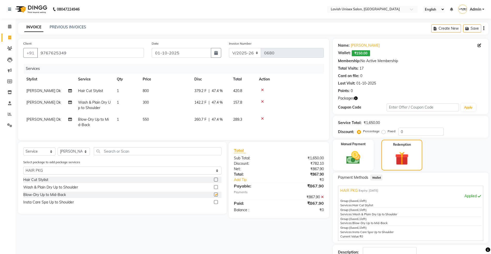
checkbox input "false"
click at [215, 204] on label at bounding box center [216, 202] width 4 height 4
click at [215, 204] on input "checkbox" at bounding box center [215, 202] width 3 height 3
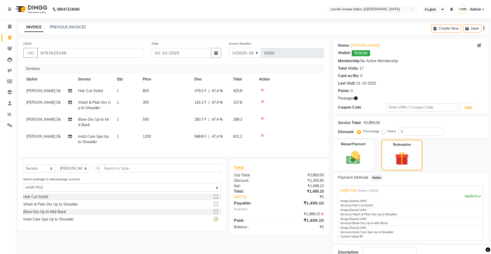
checkbox input "false"
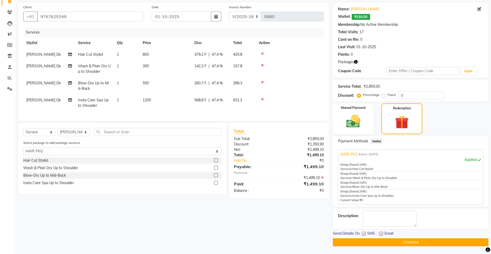
click at [365, 235] on label at bounding box center [364, 234] width 4 height 4
click at [365, 235] on input "checkbox" at bounding box center [363, 234] width 3 height 3
checkbox input "false"
click at [381, 235] on label at bounding box center [381, 234] width 4 height 4
click at [381, 235] on input "checkbox" at bounding box center [380, 234] width 3 height 3
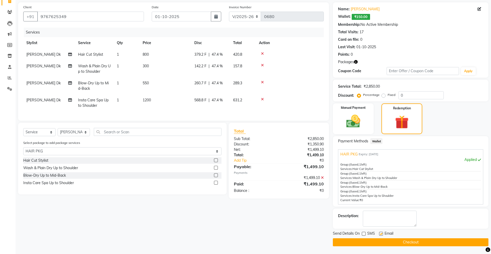
checkbox input "false"
click at [402, 242] on button "Checkout" at bounding box center [411, 243] width 156 height 8
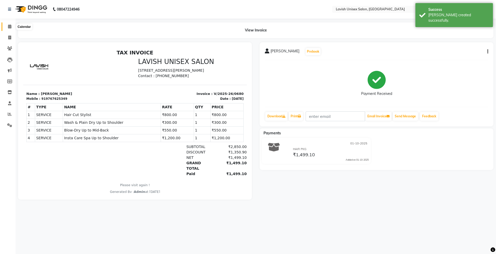
click at [10, 28] on icon at bounding box center [9, 27] width 3 height 4
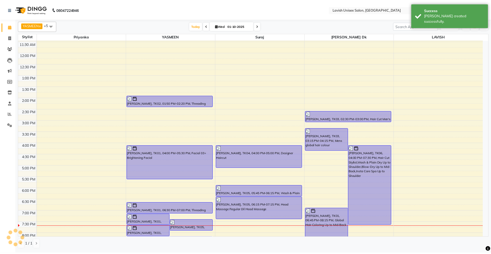
scroll to position [103, 0]
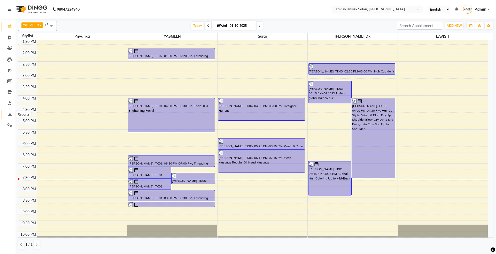
click at [8, 114] on icon at bounding box center [10, 114] width 4 height 4
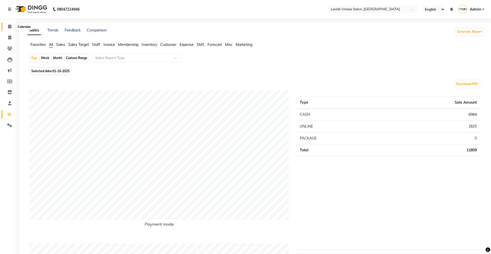
click at [9, 26] on icon at bounding box center [9, 27] width 3 height 4
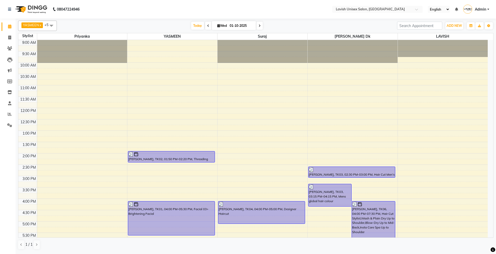
scroll to position [34, 0]
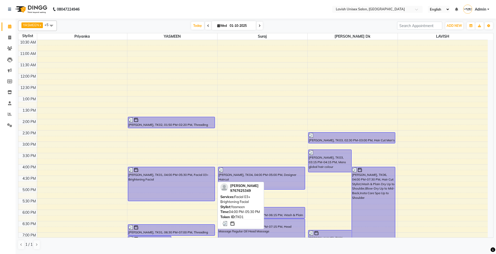
click at [167, 191] on div "[PERSON_NAME], TK01, 04:00 PM-05:30 PM, Facial 03+ Brightening Facial" at bounding box center [171, 184] width 87 height 34
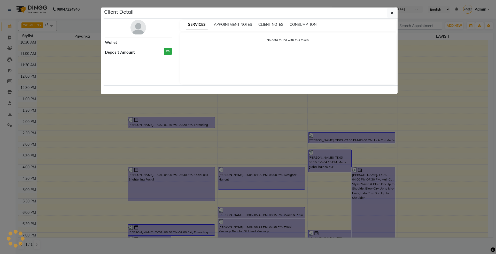
select select "3"
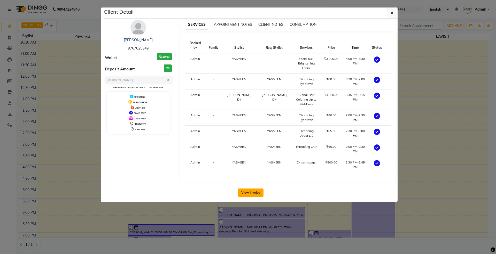
click at [253, 189] on button "View Invoice" at bounding box center [251, 193] width 26 height 8
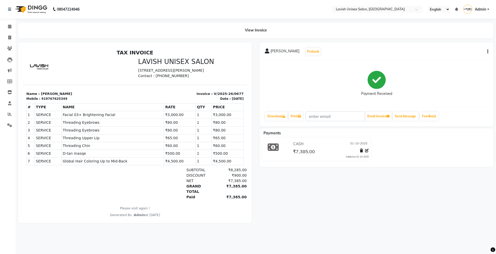
click at [488, 54] on button "button" at bounding box center [486, 51] width 3 height 5
click at [459, 56] on div "Edit Invoice" at bounding box center [461, 58] width 35 height 6
select select "service"
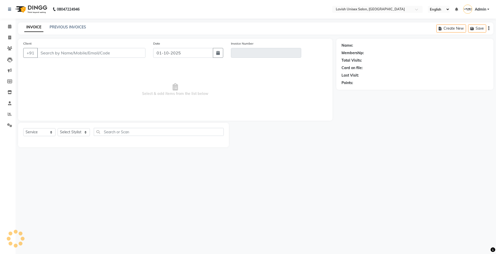
type input "9767625349"
type input "V/2025-26/0677"
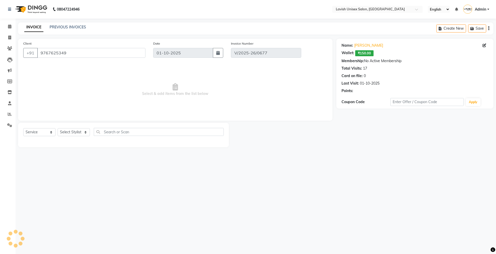
select select "select"
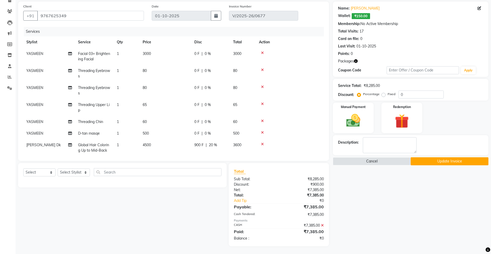
scroll to position [10, 0]
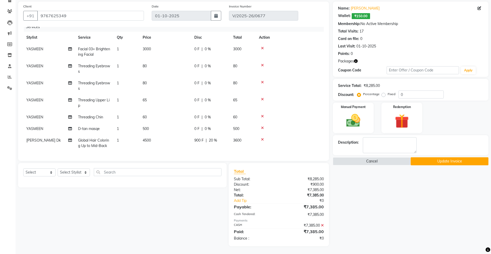
click at [322, 226] on icon at bounding box center [322, 226] width 3 height 4
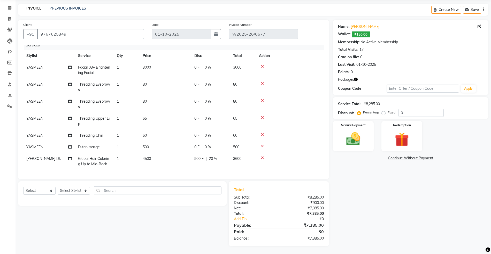
scroll to position [19, 0]
click at [359, 136] on img at bounding box center [353, 139] width 24 height 17
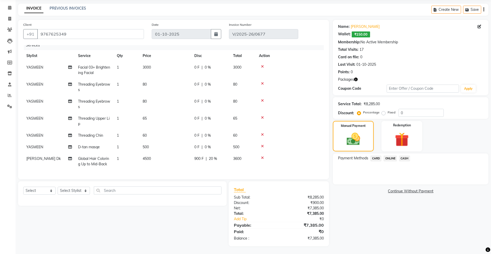
click at [388, 158] on span "ONLINE" at bounding box center [389, 159] width 13 height 6
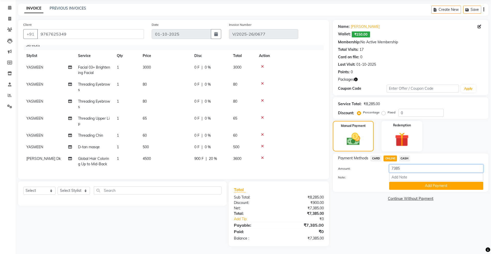
click at [403, 169] on input "7385" at bounding box center [436, 169] width 94 height 8
type input "7"
type input "1884"
click at [403, 182] on button "Add Payment" at bounding box center [436, 186] width 94 height 8
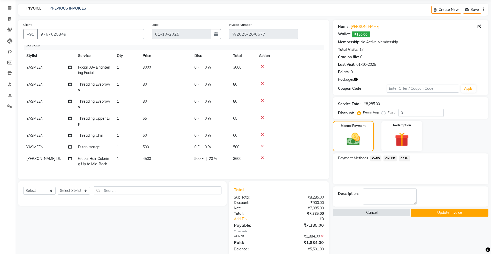
click at [405, 156] on span "CASH" at bounding box center [404, 159] width 11 height 6
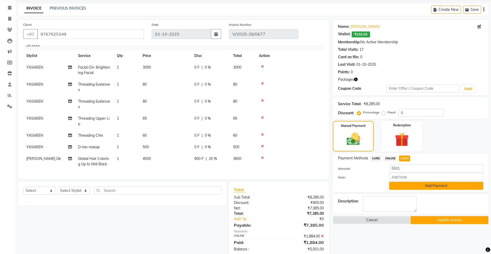
click at [422, 186] on button "Add Payment" at bounding box center [436, 186] width 94 height 8
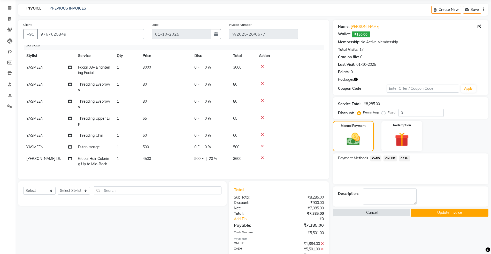
scroll to position [43, 0]
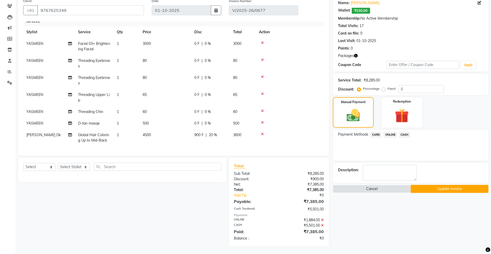
click at [431, 188] on button "Update Invoice" at bounding box center [449, 189] width 78 height 8
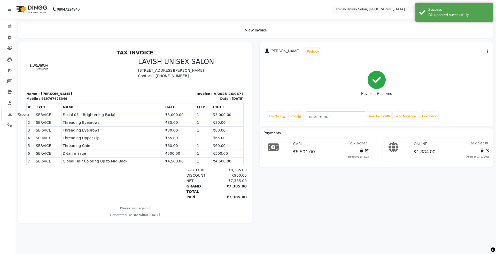
click at [8, 114] on icon at bounding box center [10, 114] width 4 height 4
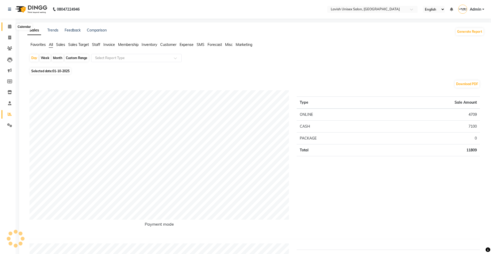
click at [9, 25] on icon at bounding box center [9, 27] width 3 height 4
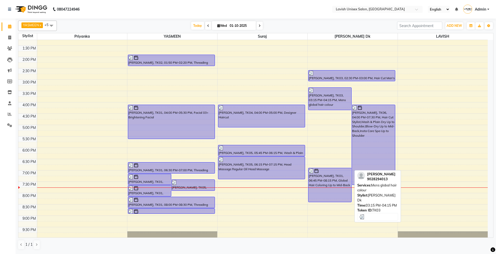
scroll to position [103, 0]
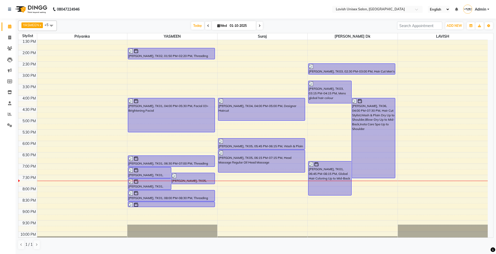
click at [259, 25] on icon at bounding box center [260, 25] width 2 height 3
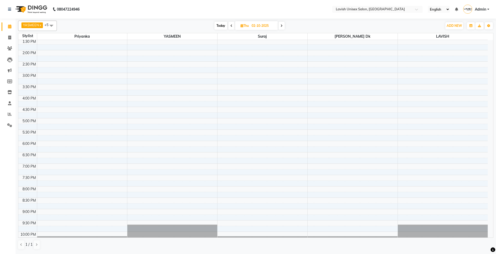
click at [219, 26] on span "Today" at bounding box center [220, 26] width 13 height 8
type input "01-10-2025"
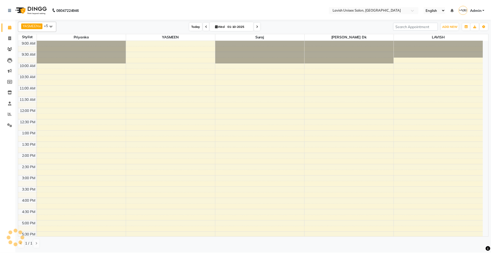
scroll to position [125, 0]
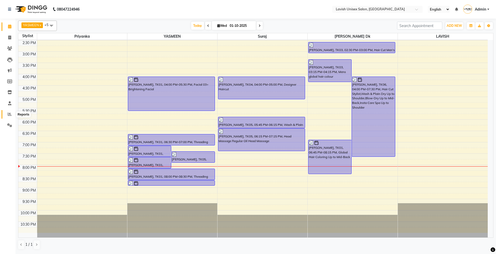
click at [9, 114] on icon at bounding box center [10, 114] width 4 height 4
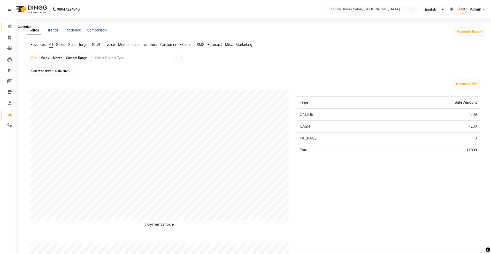
click at [8, 28] on icon at bounding box center [9, 27] width 3 height 4
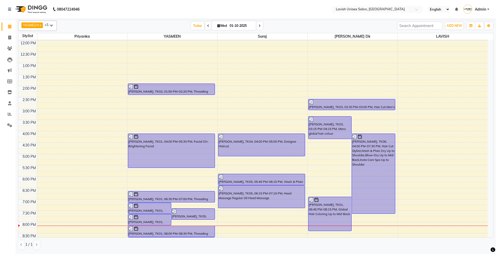
scroll to position [125, 0]
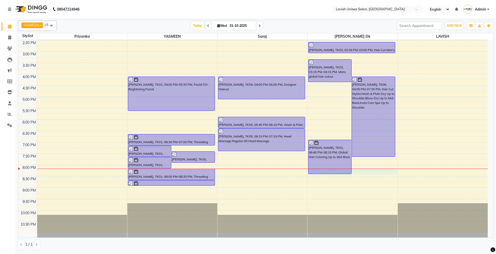
click at [359, 172] on div "9:00 AM 9:30 AM 10:00 AM 10:30 AM 11:00 AM 11:30 AM 12:00 PM 12:30 PM 1:00 PM 1…" at bounding box center [252, 74] width 469 height 318
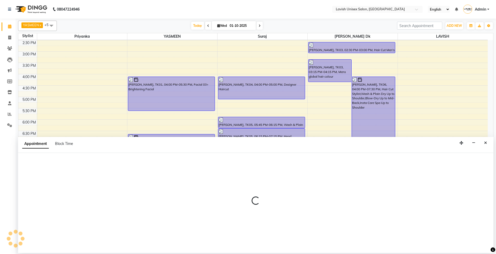
select select "53555"
select select "tentative"
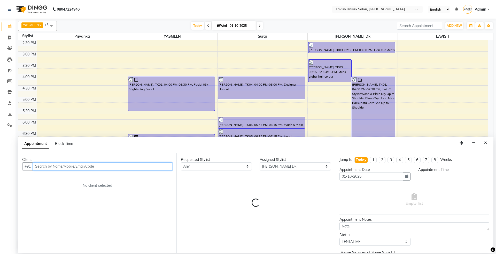
select select "1200"
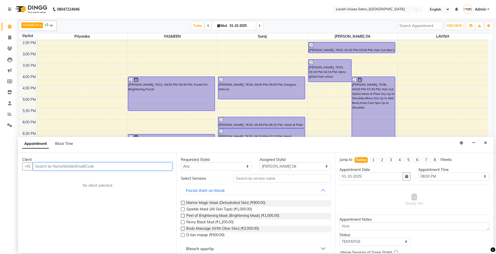
click at [73, 165] on input "text" at bounding box center [102, 167] width 139 height 8
click at [65, 166] on input "text" at bounding box center [102, 167] width 139 height 8
type input "9529172766"
click at [160, 167] on span "Add Client" at bounding box center [161, 166] width 17 height 5
select select "22"
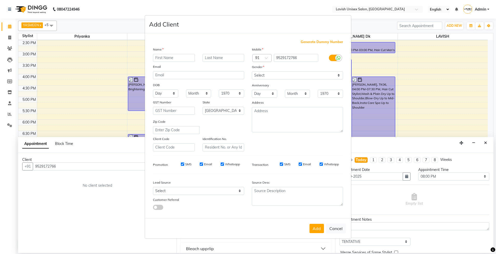
click at [169, 59] on input "text" at bounding box center [174, 58] width 42 height 8
type input "Nikhil"
click at [304, 74] on select "Select Male Female Other Prefer Not To Say" at bounding box center [297, 76] width 91 height 8
select select "male"
click at [252, 72] on select "Select Male Female Other Prefer Not To Say" at bounding box center [297, 76] width 91 height 8
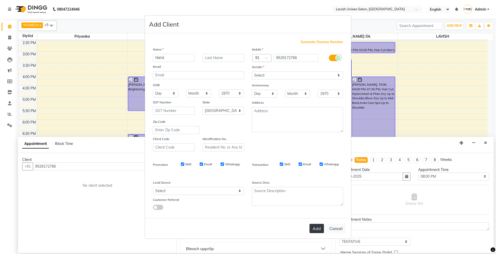
click at [315, 225] on button "Add" at bounding box center [316, 228] width 14 height 9
select select
select select "null"
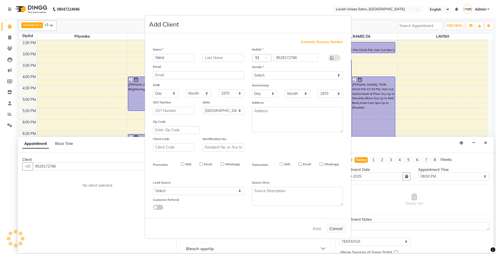
select select
checkbox input "false"
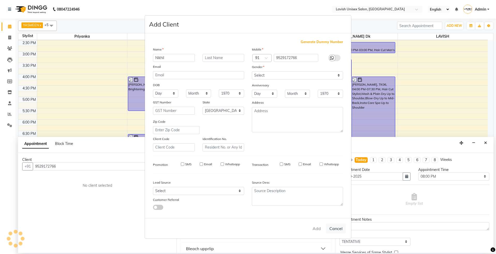
checkbox input "false"
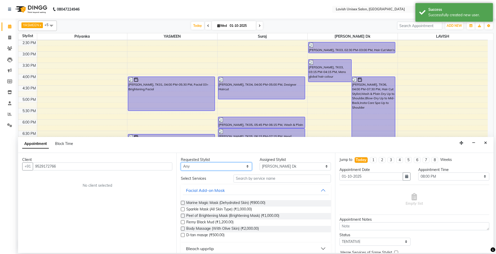
click at [200, 166] on select "Any Dyanesh Dk LAVISH priyanka suraj YASMEEN" at bounding box center [216, 167] width 71 height 8
click at [181, 163] on select "Any Dyanesh Dk LAVISH priyanka suraj YASMEEN" at bounding box center [216, 167] width 71 height 8
click at [220, 166] on select "Any Dyanesh Dk LAVISH priyanka suraj YASMEEN" at bounding box center [216, 167] width 71 height 8
select select "6248"
click at [181, 163] on select "Any Dyanesh Dk LAVISH priyanka suraj YASMEEN" at bounding box center [216, 167] width 71 height 8
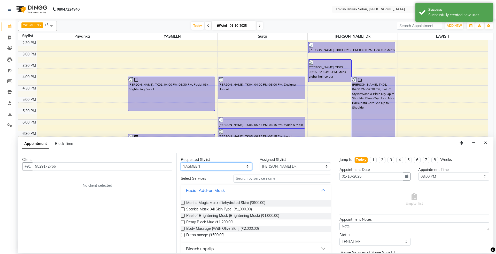
select select "6248"
click at [268, 178] on input "text" at bounding box center [282, 179] width 97 height 8
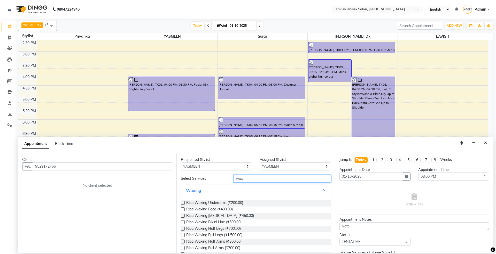
type input "wax"
click at [183, 202] on label at bounding box center [183, 203] width 4 height 4
click at [183, 202] on input "checkbox" at bounding box center [182, 203] width 3 height 3
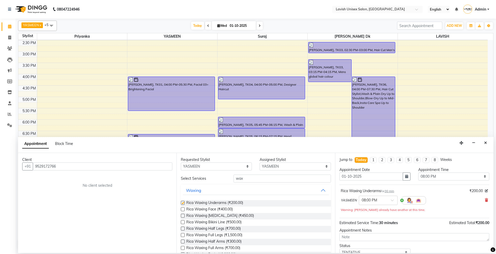
checkbox input "false"
click at [183, 248] on label at bounding box center [183, 248] width 4 height 4
click at [183, 248] on input "checkbox" at bounding box center [182, 248] width 3 height 3
checkbox input "false"
click at [183, 229] on label at bounding box center [183, 229] width 4 height 4
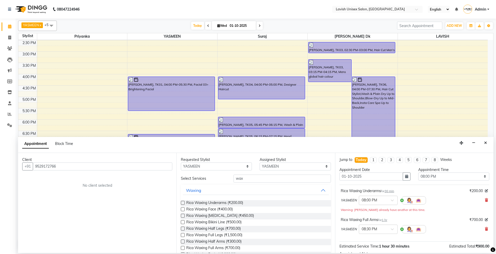
click at [183, 229] on input "checkbox" at bounding box center [182, 229] width 3 height 3
checkbox input "false"
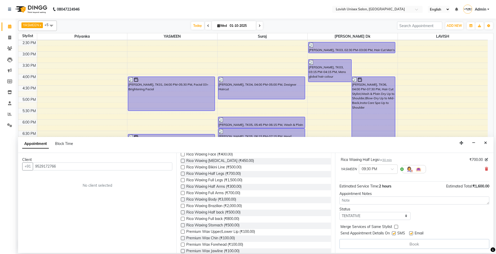
scroll to position [0, 0]
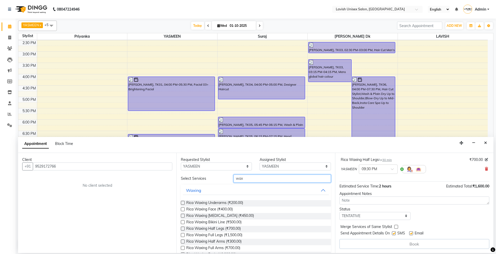
click at [251, 180] on input "wax" at bounding box center [282, 179] width 97 height 8
type input "w"
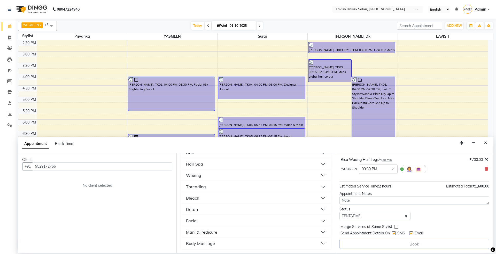
scroll to position [108, 0]
click at [191, 219] on div "Facial" at bounding box center [192, 221] width 12 height 6
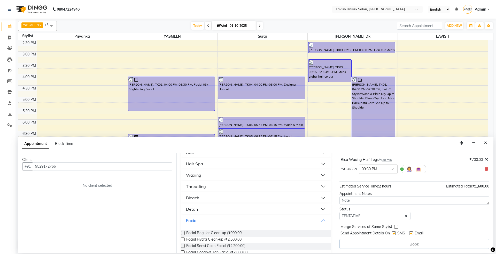
click at [182, 234] on label at bounding box center [183, 233] width 4 height 4
click at [182, 234] on input "checkbox" at bounding box center [182, 233] width 3 height 3
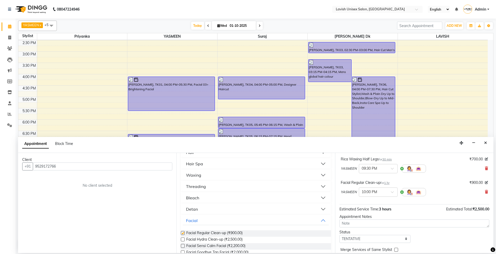
checkbox input "false"
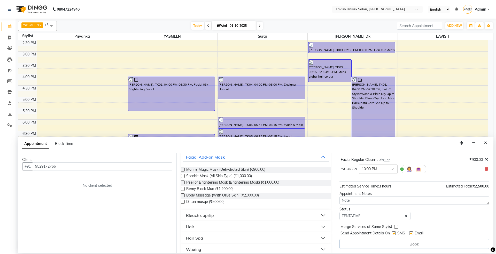
scroll to position [0, 0]
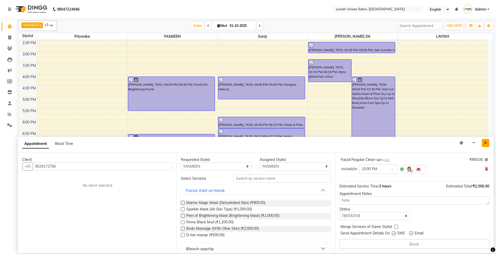
click at [486, 144] on icon "Close" at bounding box center [485, 143] width 3 height 4
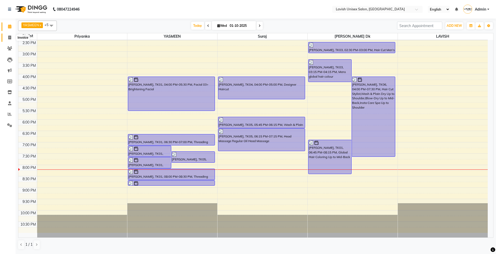
click at [9, 37] on icon at bounding box center [9, 38] width 3 height 4
select select "service"
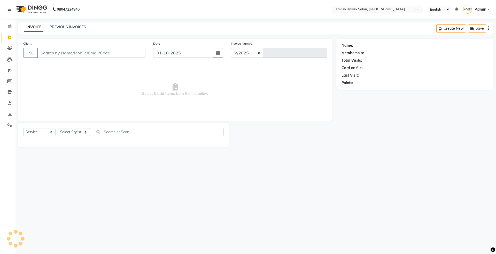
select select "8"
type input "0681"
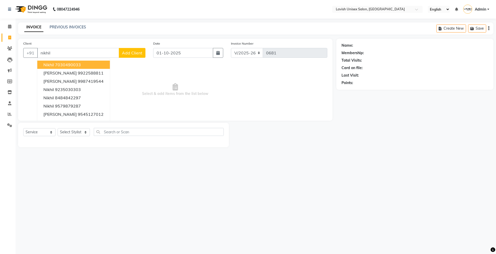
click at [93, 52] on input "nikhil" at bounding box center [78, 53] width 82 height 10
type input "n"
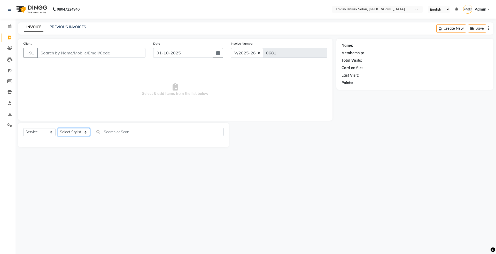
click at [84, 134] on select "Select Stylist Dyanesh Dk LAVISH priyanka suraj YASMEEN" at bounding box center [74, 132] width 32 height 8
select select "6248"
click at [58, 128] on select "Select Stylist Dyanesh Dk LAVISH priyanka suraj YASMEEN" at bounding box center [74, 132] width 32 height 8
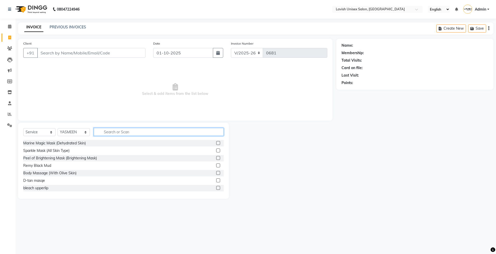
click at [118, 131] on input "text" at bounding box center [159, 132] width 130 height 8
type input "wax"
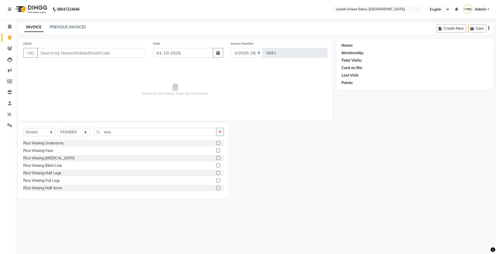
click at [216, 143] on label at bounding box center [218, 143] width 4 height 4
click at [216, 143] on input "checkbox" at bounding box center [217, 143] width 3 height 3
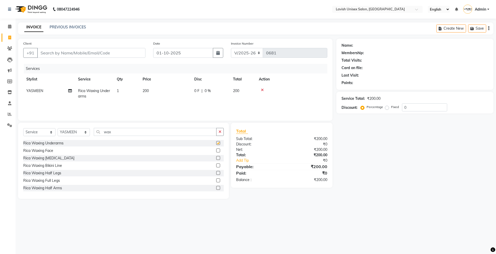
checkbox input "false"
click at [216, 180] on label at bounding box center [218, 181] width 4 height 4
click at [216, 180] on input "checkbox" at bounding box center [217, 180] width 3 height 3
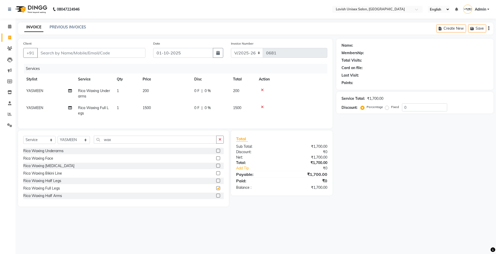
checkbox input "false"
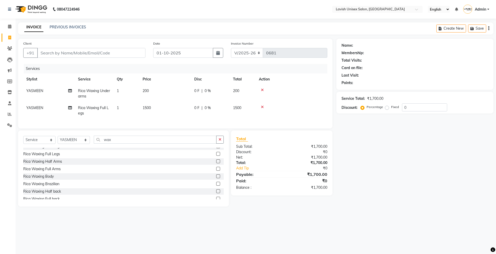
click at [216, 171] on label at bounding box center [218, 169] width 4 height 4
click at [216, 171] on input "checkbox" at bounding box center [217, 169] width 3 height 3
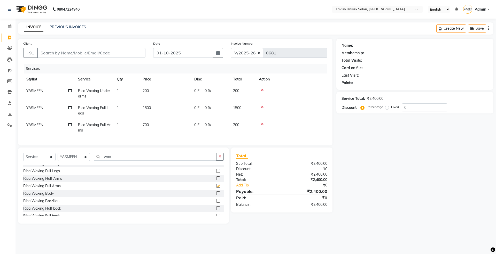
checkbox input "false"
click at [121, 161] on input "wax" at bounding box center [155, 157] width 123 height 8
type input "w"
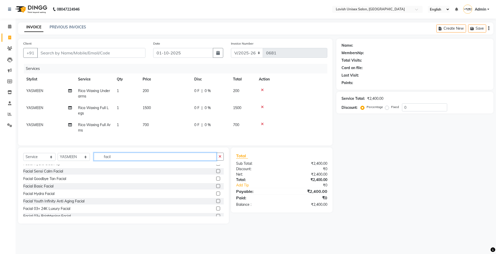
scroll to position [0, 0]
type input "faci"
click at [216, 170] on label at bounding box center [218, 168] width 4 height 4
click at [216, 170] on input "checkbox" at bounding box center [217, 168] width 3 height 3
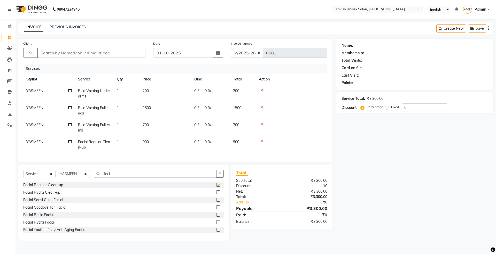
checkbox input "false"
click at [126, 178] on input "faci" at bounding box center [155, 174] width 123 height 8
click at [96, 53] on input "Client" at bounding box center [91, 53] width 108 height 10
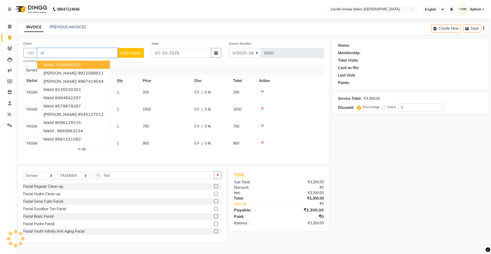
type input "n"
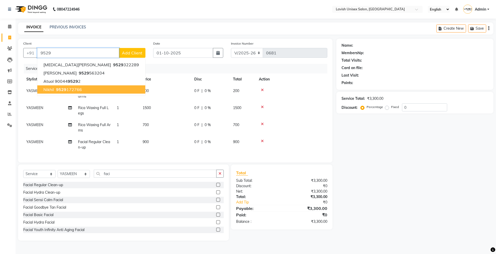
click at [79, 86] on button "Nikhil 9529 172766" at bounding box center [91, 90] width 108 height 8
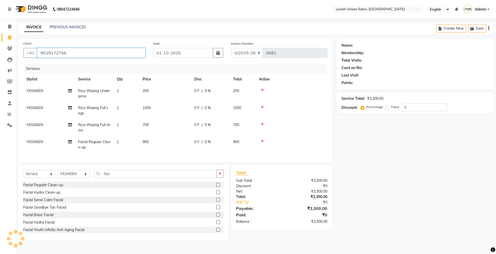
type input "9529172766"
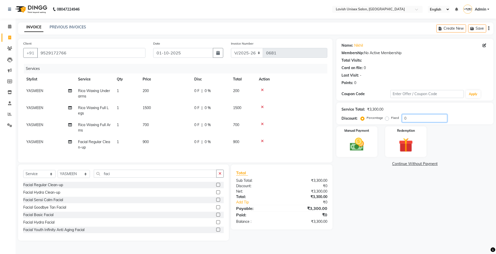
click at [431, 118] on input "0" at bounding box center [424, 118] width 45 height 8
type input "022"
drag, startPoint x: 39, startPoint y: 52, endPoint x: 100, endPoint y: 52, distance: 60.4
click at [100, 52] on input "9529172766" at bounding box center [91, 53] width 108 height 10
click at [357, 145] on img at bounding box center [357, 144] width 24 height 17
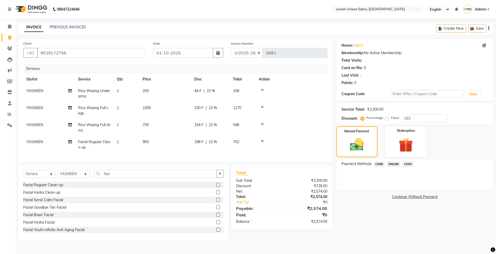
click at [391, 163] on span "ONLINE" at bounding box center [393, 164] width 13 height 6
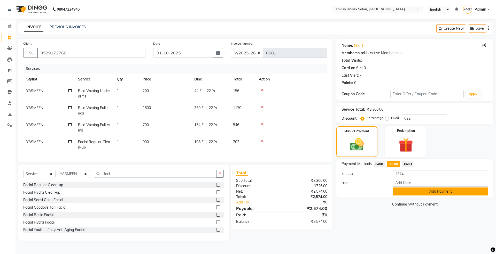
click at [427, 189] on button "Add Payment" at bounding box center [440, 192] width 95 height 8
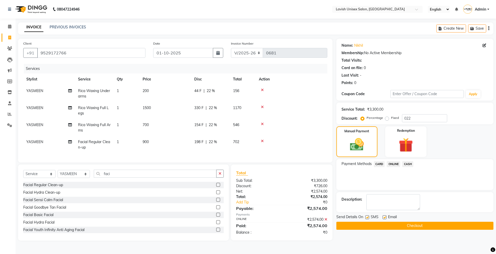
click at [368, 218] on label at bounding box center [367, 218] width 4 height 4
click at [368, 218] on input "checkbox" at bounding box center [366, 217] width 3 height 3
checkbox input "false"
click at [385, 218] on label at bounding box center [385, 218] width 4 height 4
click at [385, 218] on input "checkbox" at bounding box center [384, 217] width 3 height 3
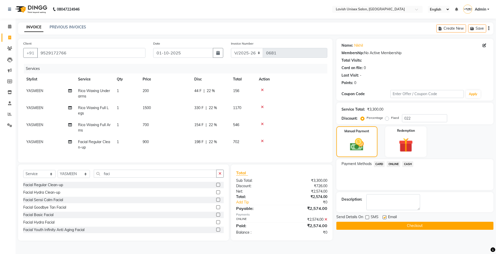
checkbox input "false"
click at [409, 225] on button "Checkout" at bounding box center [414, 226] width 157 height 8
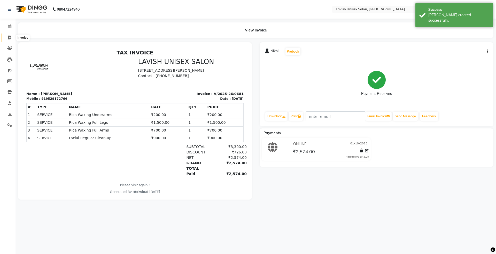
click at [9, 38] on icon at bounding box center [9, 38] width 3 height 4
select select "service"
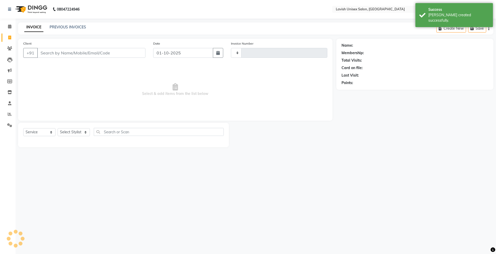
type input "0682"
select select "8"
type input "9529172766"
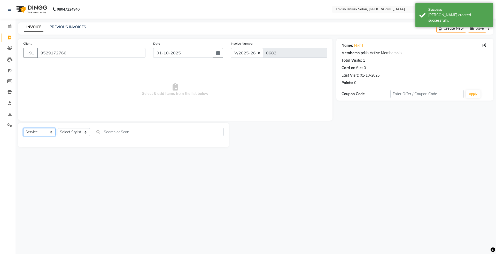
click at [43, 130] on select "Select Service Product Membership Package Voucher Prepaid Gift Card" at bounding box center [39, 132] width 32 height 8
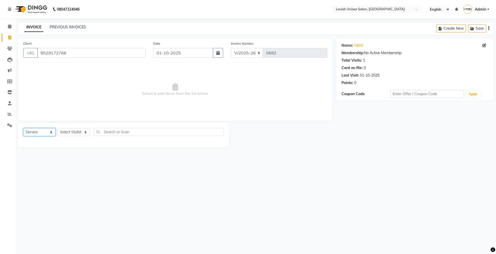
select select "package"
click at [23, 128] on select "Select Service Product Membership Package Voucher Prepaid Gift Card" at bounding box center [39, 132] width 32 height 8
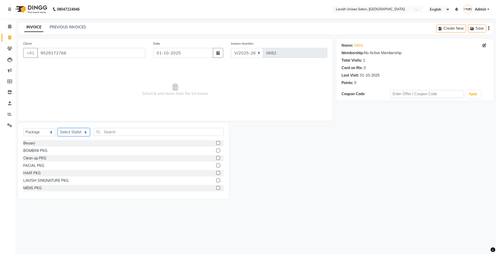
click at [83, 130] on select "Select Stylist Dyanesh Dk LAVISH priyanka suraj YASMEEN" at bounding box center [74, 132] width 32 height 8
select select "684"
click at [58, 128] on select "Select Stylist Dyanesh Dk LAVISH priyanka suraj YASMEEN" at bounding box center [74, 132] width 32 height 8
click at [216, 187] on label at bounding box center [218, 188] width 4 height 4
click at [216, 187] on input "checkbox" at bounding box center [217, 188] width 3 height 3
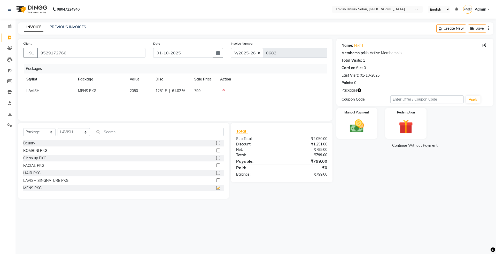
checkbox input "false"
click at [358, 126] on img at bounding box center [357, 126] width 24 height 17
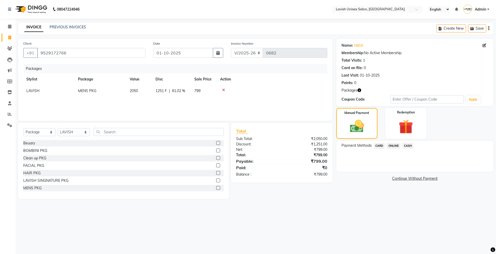
click at [394, 145] on span "ONLINE" at bounding box center [393, 146] width 13 height 6
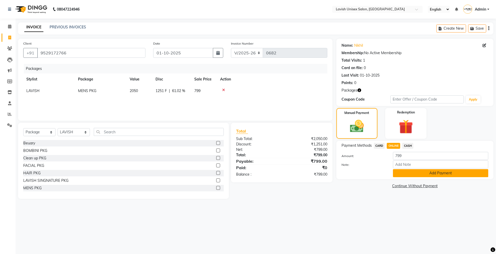
click at [407, 170] on button "Add Payment" at bounding box center [440, 173] width 95 height 8
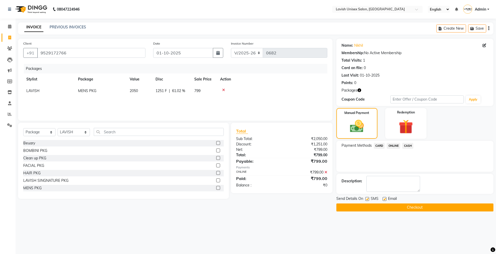
click at [365, 200] on label at bounding box center [367, 199] width 4 height 4
click at [365, 200] on input "checkbox" at bounding box center [366, 199] width 3 height 3
checkbox input "false"
click at [383, 198] on label at bounding box center [385, 199] width 4 height 4
click at [383, 198] on input "checkbox" at bounding box center [384, 199] width 3 height 3
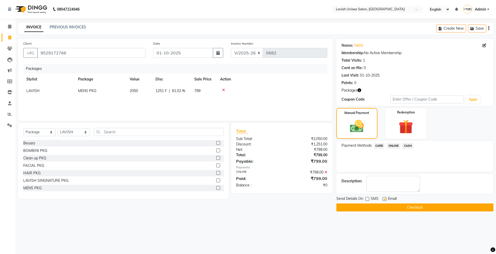
checkbox input "false"
click at [391, 205] on button "Checkout" at bounding box center [414, 208] width 157 height 8
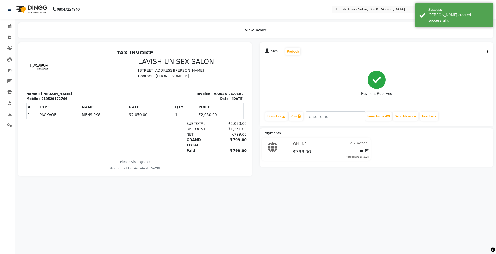
click at [10, 39] on icon at bounding box center [9, 38] width 3 height 4
select select "service"
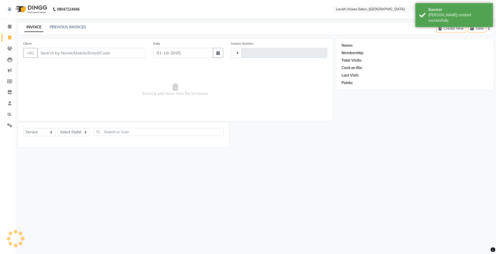
type input "0683"
select select "8"
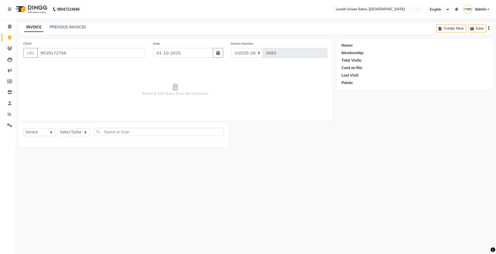
type input "9529172766"
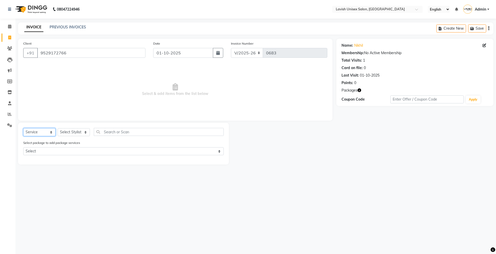
click at [49, 131] on select "Select Service Product Membership Package Voucher Prepaid Gift Card" at bounding box center [39, 132] width 32 height 8
click at [75, 133] on select "Select Stylist Dyanesh Dk LAVISH priyanka suraj YASMEEN" at bounding box center [74, 132] width 32 height 8
select select "53555"
click at [58, 128] on select "Select Stylist Dyanesh Dk LAVISH priyanka suraj YASMEEN" at bounding box center [74, 132] width 32 height 8
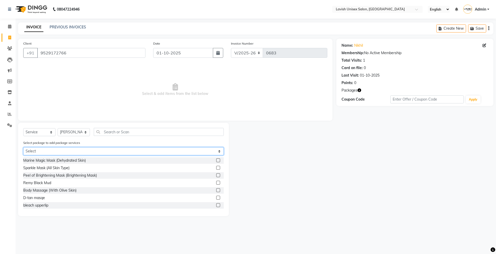
click at [212, 151] on select "Select MENS PKG" at bounding box center [123, 151] width 200 height 8
select select "1: Object"
click at [23, 147] on select "Select MENS PKG" at bounding box center [123, 151] width 200 height 8
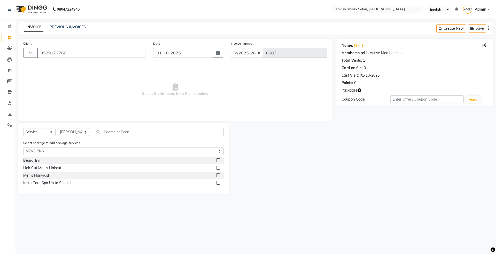
click at [218, 160] on label at bounding box center [218, 161] width 4 height 4
click at [218, 160] on input "checkbox" at bounding box center [217, 160] width 3 height 3
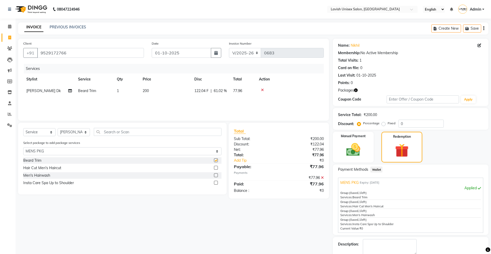
checkbox input "false"
click at [215, 168] on label at bounding box center [216, 168] width 4 height 4
click at [215, 168] on input "checkbox" at bounding box center [215, 168] width 3 height 3
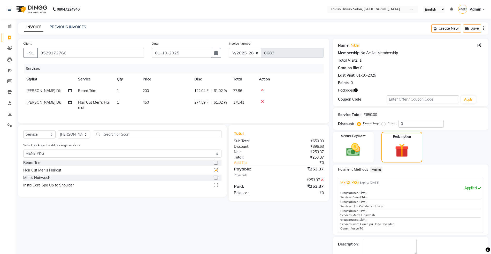
checkbox input "false"
click at [215, 180] on label at bounding box center [216, 178] width 4 height 4
click at [215, 180] on input "checkbox" at bounding box center [215, 177] width 3 height 3
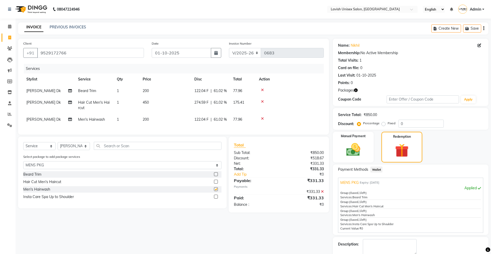
checkbox input "false"
click at [216, 199] on label at bounding box center [216, 197] width 4 height 4
click at [216, 199] on input "checkbox" at bounding box center [215, 197] width 3 height 3
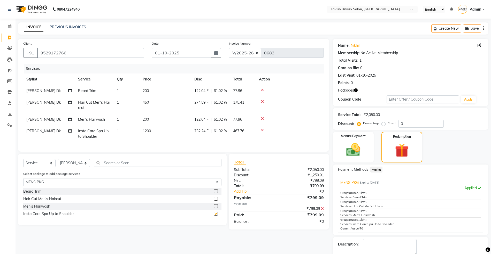
checkbox input "false"
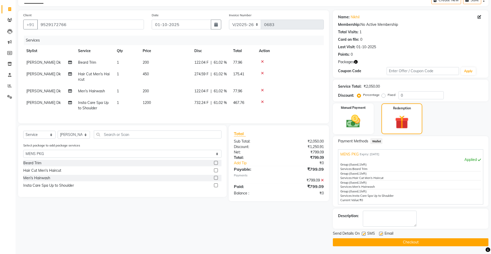
click at [365, 233] on label at bounding box center [364, 234] width 4 height 4
click at [365, 233] on input "checkbox" at bounding box center [363, 234] width 3 height 3
checkbox input "false"
click at [381, 234] on label at bounding box center [381, 234] width 4 height 4
click at [381, 234] on input "checkbox" at bounding box center [380, 234] width 3 height 3
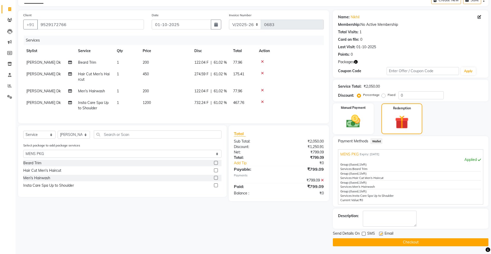
checkbox input "false"
click at [380, 242] on button "Checkout" at bounding box center [411, 243] width 156 height 8
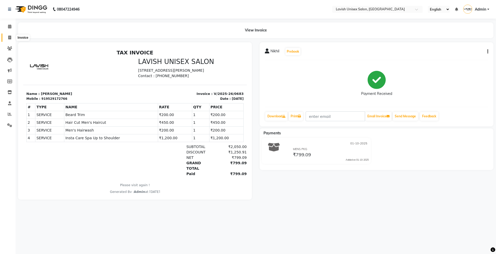
click at [10, 37] on icon at bounding box center [9, 38] width 3 height 4
select select "service"
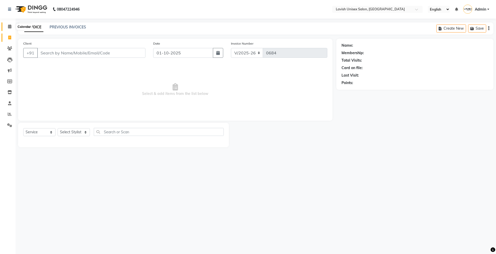
click at [9, 26] on icon at bounding box center [9, 27] width 3 height 4
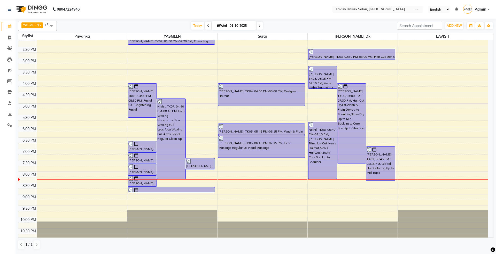
scroll to position [125, 0]
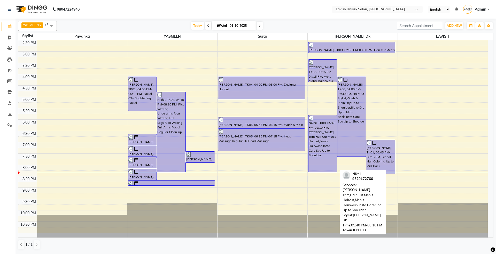
click at [322, 144] on div "Nikhil, TK08, 05:40 PM-08:10 PM, Beard Trim,Hair Cut Men's Haircut,Men's Hairwa…" at bounding box center [322, 143] width 28 height 57
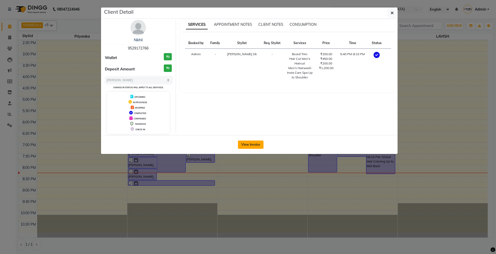
click at [252, 147] on button "View Invoice" at bounding box center [251, 145] width 26 height 8
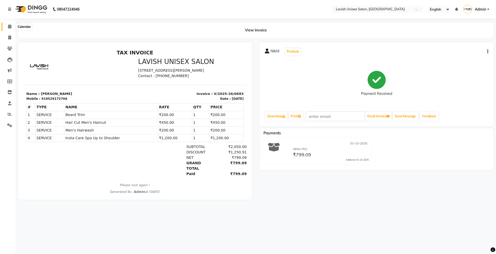
click at [9, 27] on icon at bounding box center [9, 27] width 3 height 4
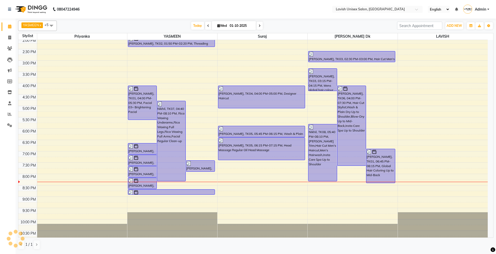
scroll to position [125, 0]
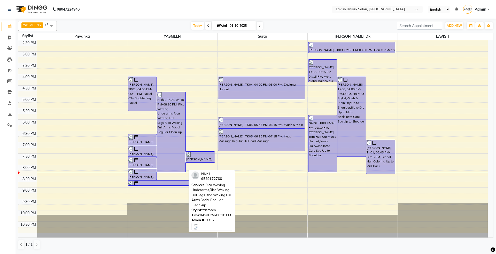
click at [175, 130] on div "Nikhil, TK07, 04:40 PM-08:10 PM, Rica Waxing Underarms,Rica Waxing Full Legs,Ri…" at bounding box center [171, 132] width 28 height 80
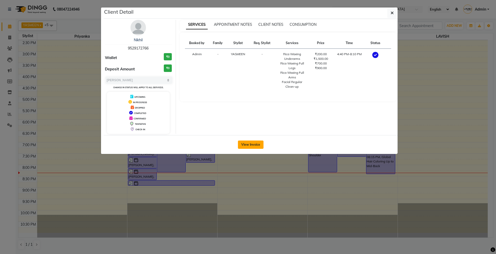
click at [241, 146] on button "View Invoice" at bounding box center [251, 145] width 26 height 8
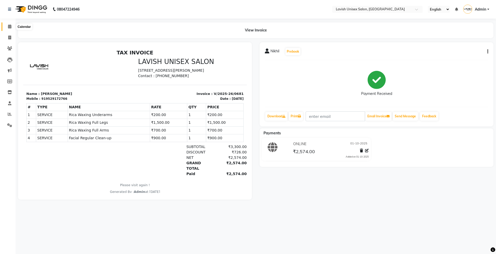
click at [9, 27] on icon at bounding box center [9, 27] width 3 height 4
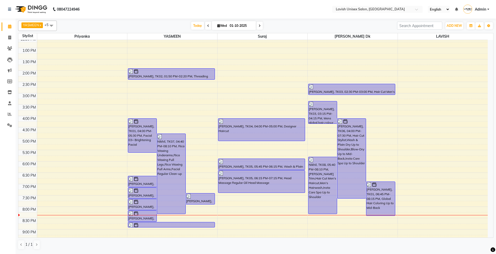
scroll to position [125, 0]
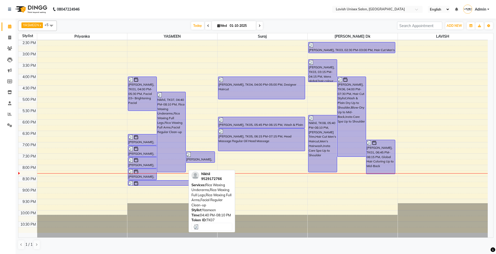
click at [172, 108] on div "Nikhil, TK07, 04:40 PM-08:10 PM, Rica Waxing Underarms,Rica Waxing Full Legs,Ri…" at bounding box center [171, 132] width 28 height 80
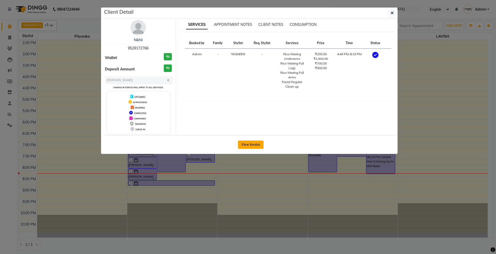
click at [241, 144] on button "View Invoice" at bounding box center [251, 145] width 26 height 8
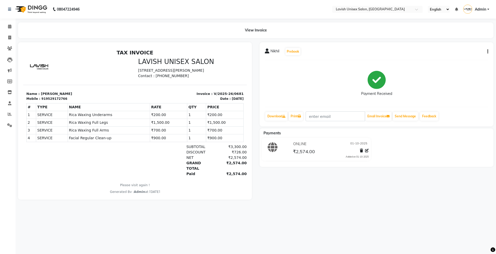
click at [488, 52] on icon "button" at bounding box center [487, 52] width 1 height 0
click at [463, 58] on div "Edit Invoice" at bounding box center [461, 58] width 35 height 6
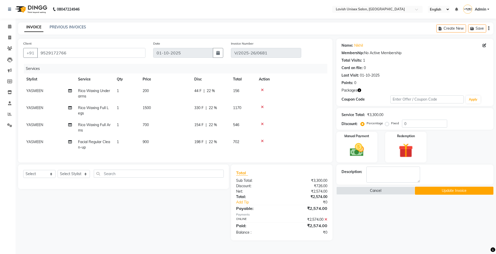
click at [217, 91] on div "44 F | 22 %" at bounding box center [210, 90] width 33 height 5
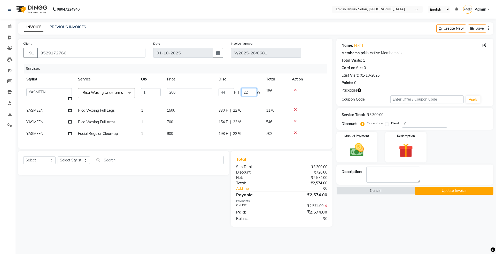
click at [253, 90] on input "22" at bounding box center [248, 92] width 15 height 8
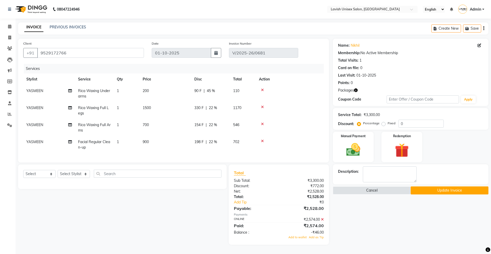
click at [370, 232] on div "Name: Nikhil Membership: No Active Membership Total Visits: 1 Card on file: 0 L…" at bounding box center [412, 142] width 159 height 206
click at [323, 222] on icon at bounding box center [322, 220] width 3 height 4
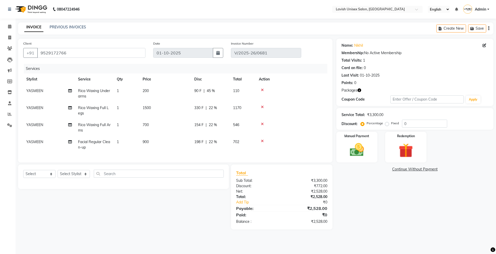
click at [215, 91] on span "45 %" at bounding box center [211, 90] width 8 height 5
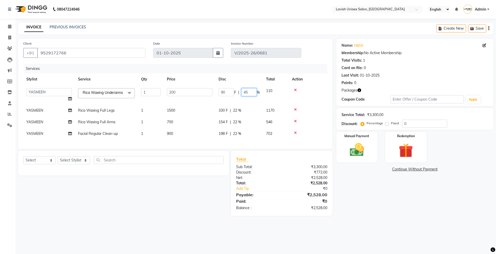
click at [249, 92] on input "45" at bounding box center [248, 92] width 15 height 8
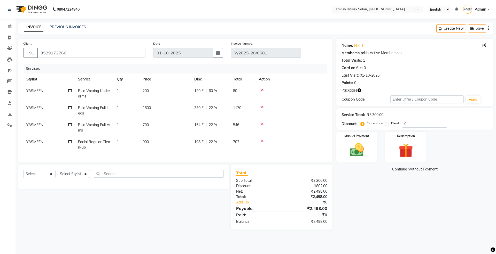
click at [391, 231] on main "INVOICE PREVIOUS INVOICES Create New Save Client +91 9529172766 Date 01-10-2025…" at bounding box center [255, 129] width 480 height 215
click at [362, 150] on img at bounding box center [357, 150] width 24 height 17
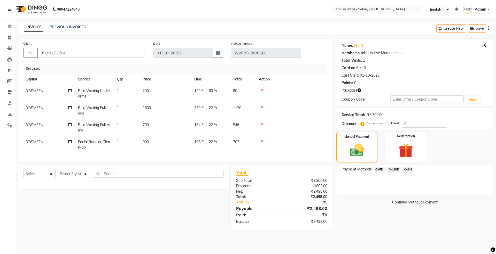
click at [393, 168] on span "ONLINE" at bounding box center [393, 170] width 13 height 6
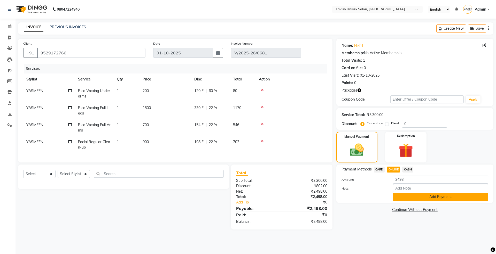
click at [415, 198] on button "Add Payment" at bounding box center [440, 197] width 95 height 8
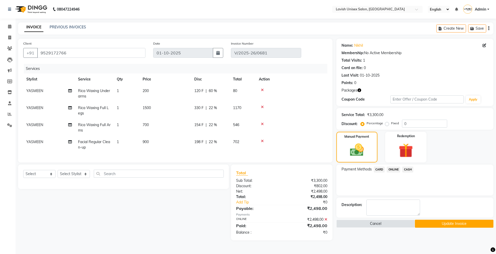
click at [437, 224] on button "Update Invoice" at bounding box center [454, 224] width 79 height 8
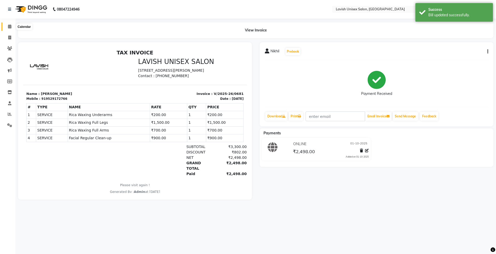
click at [9, 27] on icon at bounding box center [9, 27] width 3 height 4
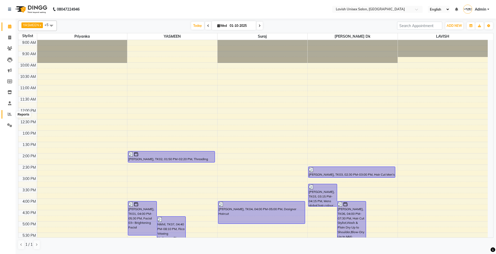
click at [9, 115] on icon at bounding box center [10, 114] width 4 height 4
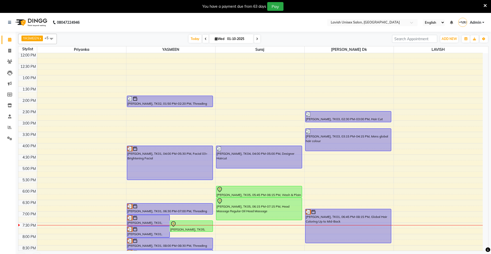
scroll to position [125, 0]
